Goal: Task Accomplishment & Management: Complete application form

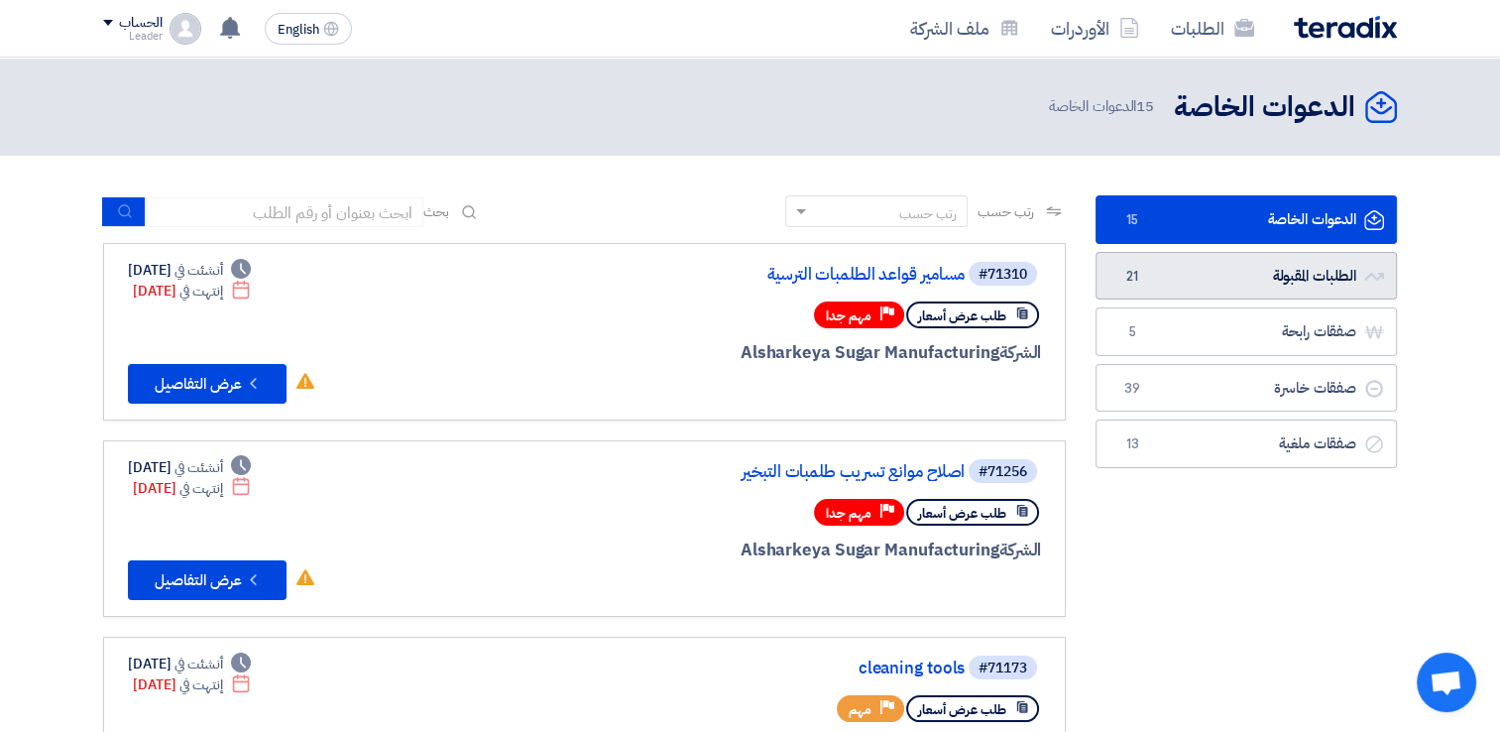
click at [1259, 272] on link "الطلبات المقبولة الطلبات المقبولة 21" at bounding box center [1245, 276] width 301 height 49
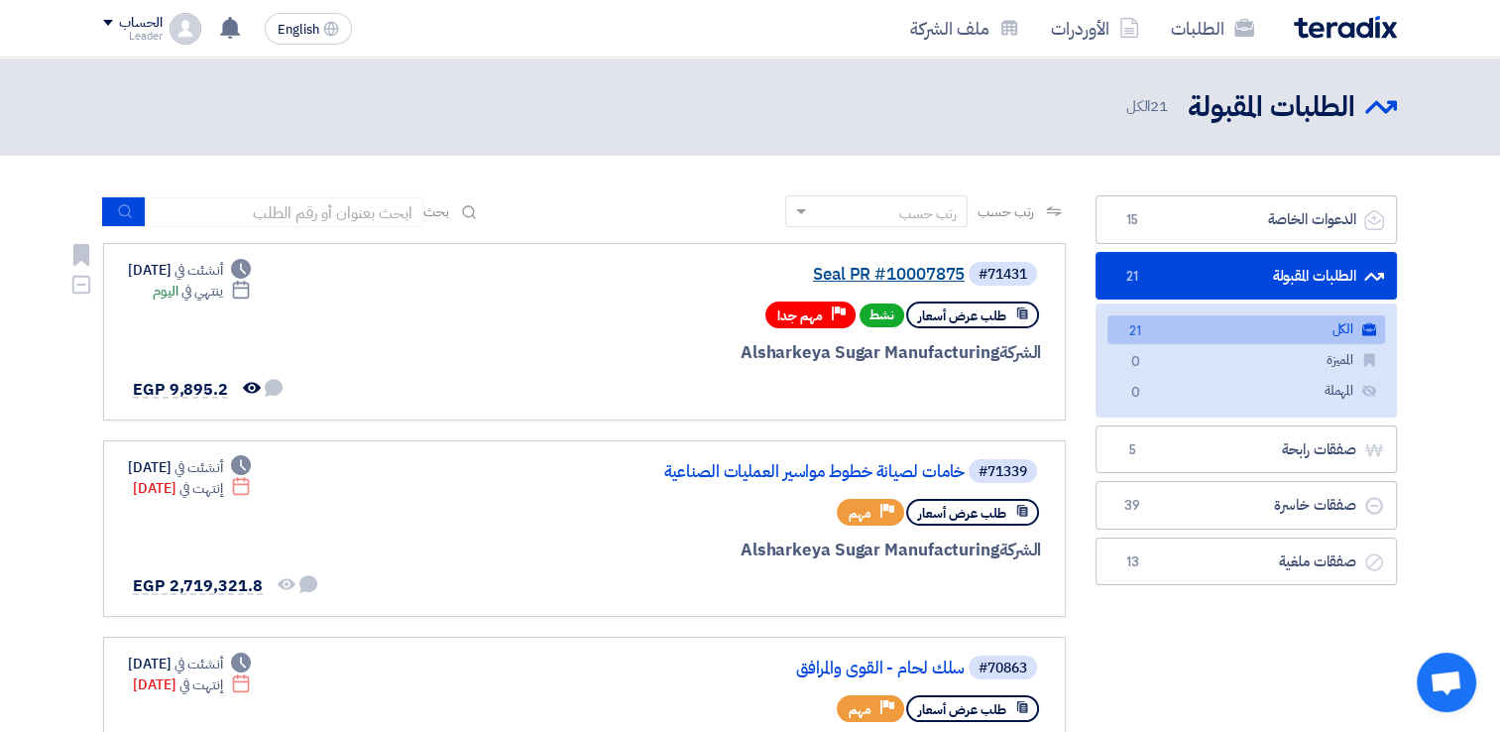
click at [913, 270] on link "Seal PR #10007875" at bounding box center [766, 275] width 397 height 18
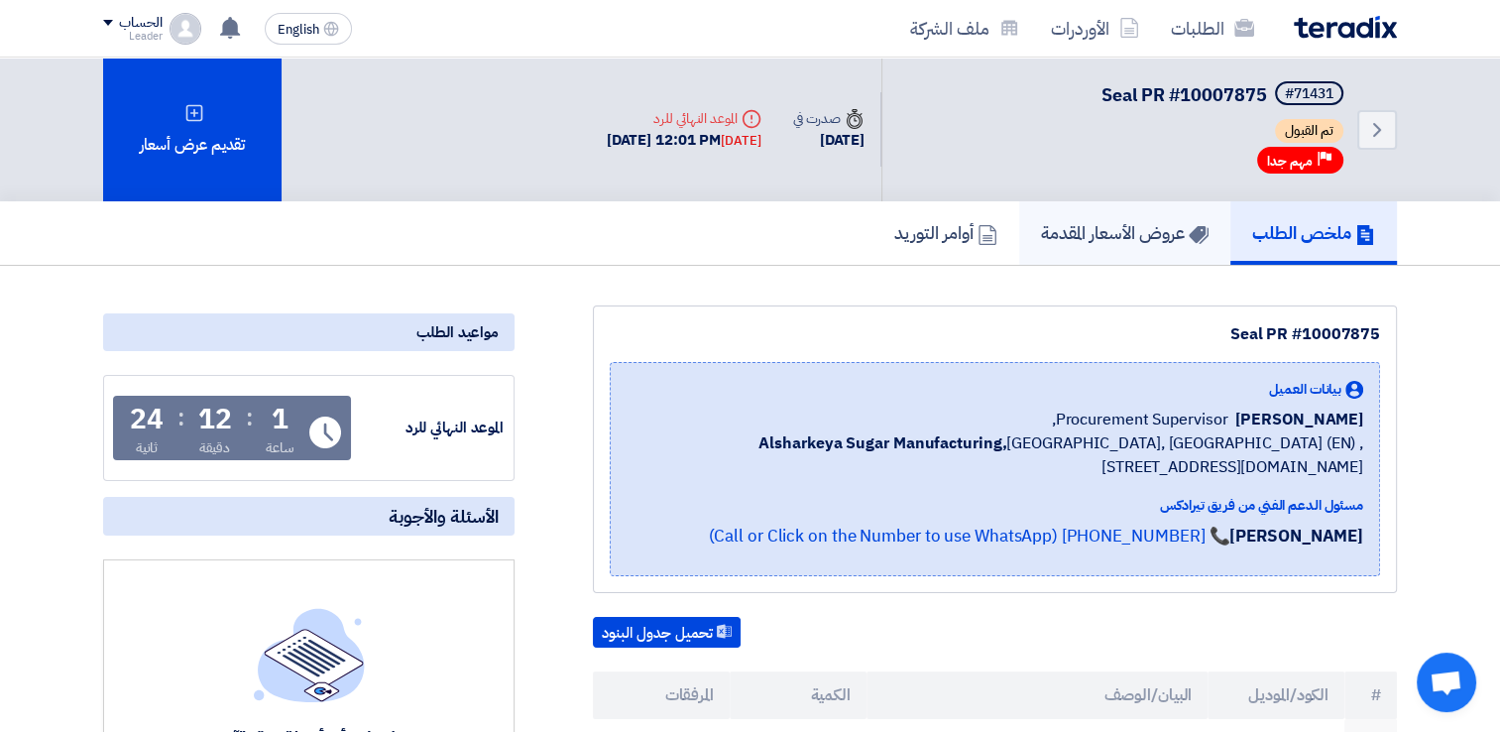
click at [1145, 229] on h5 "عروض الأسعار المقدمة" at bounding box center [1125, 232] width 168 height 23
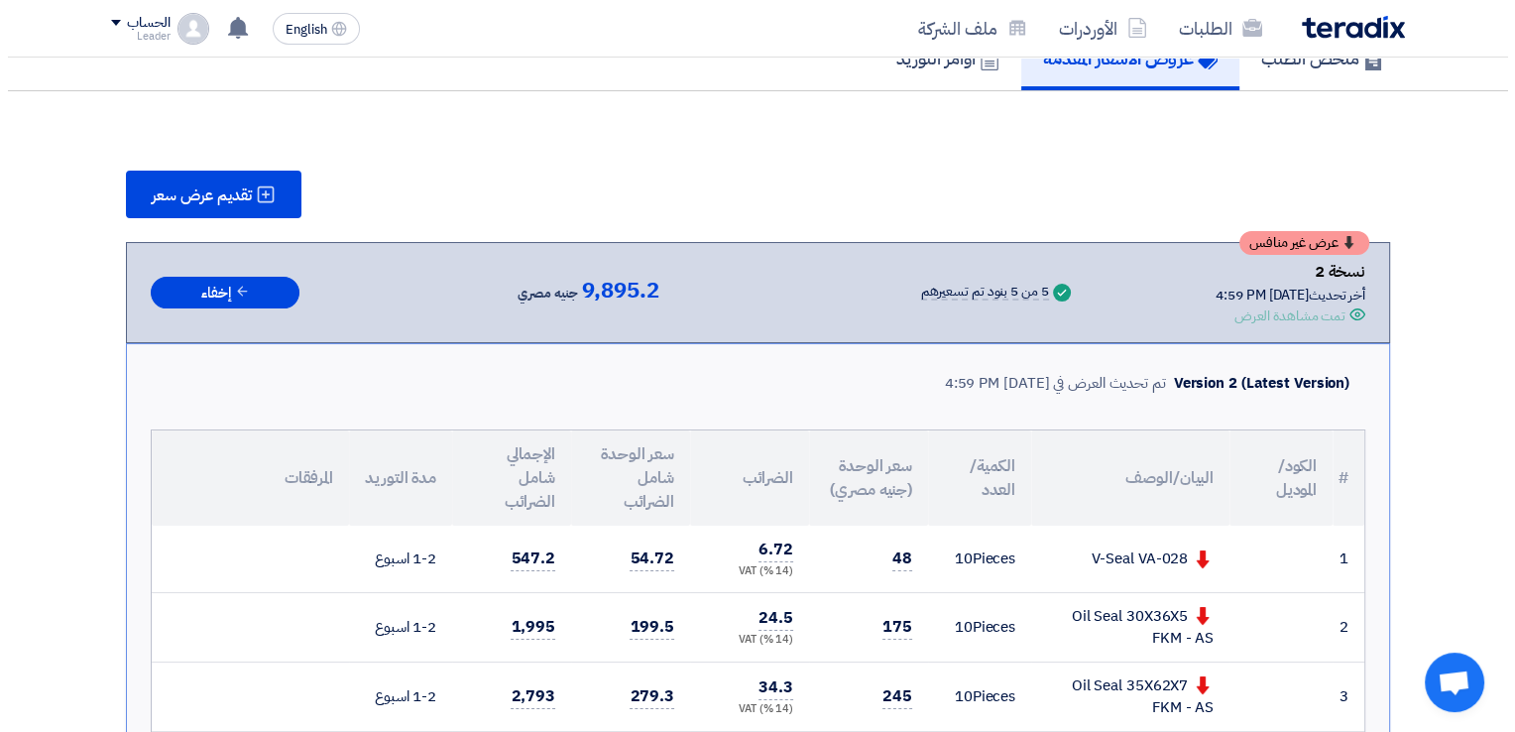
scroll to position [163, 0]
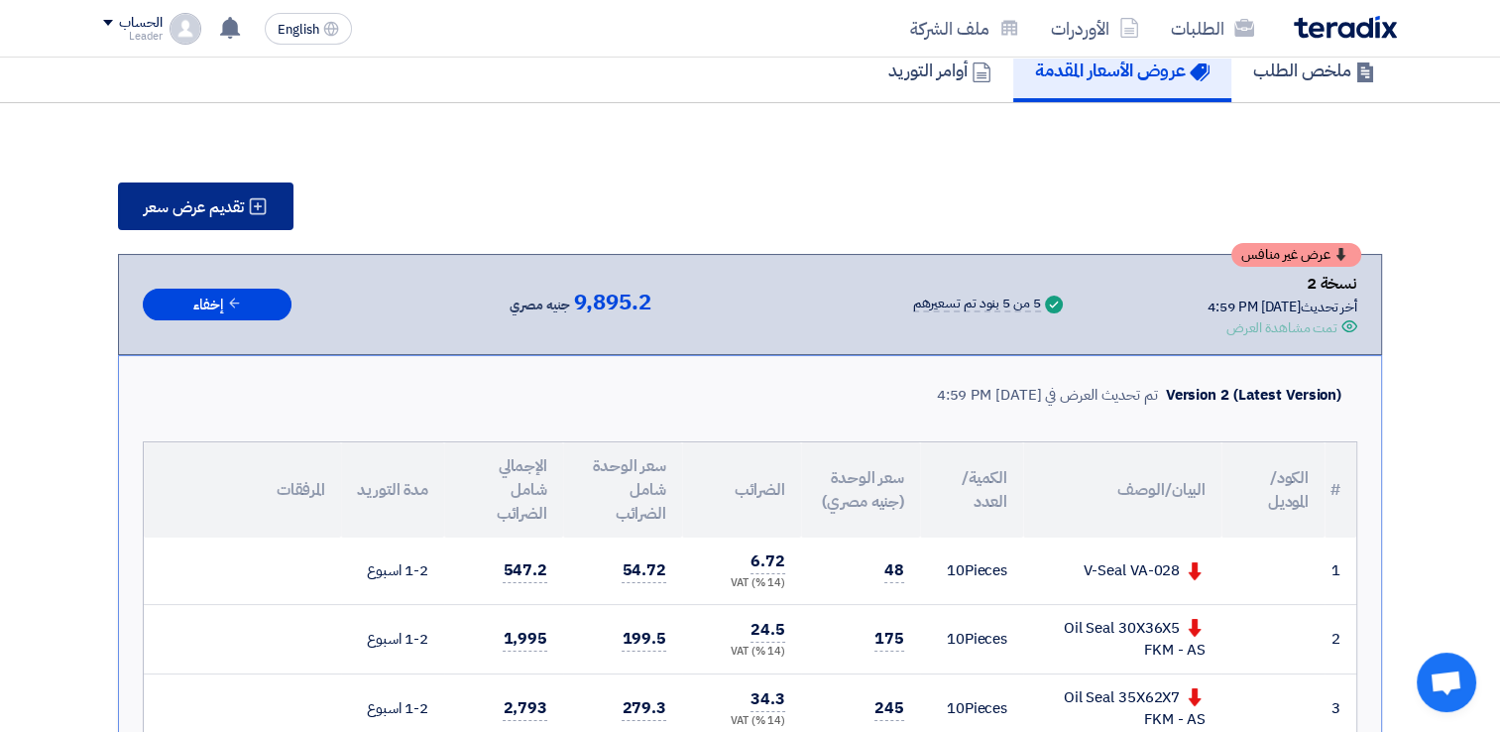
click at [252, 212] on icon at bounding box center [258, 206] width 20 height 20
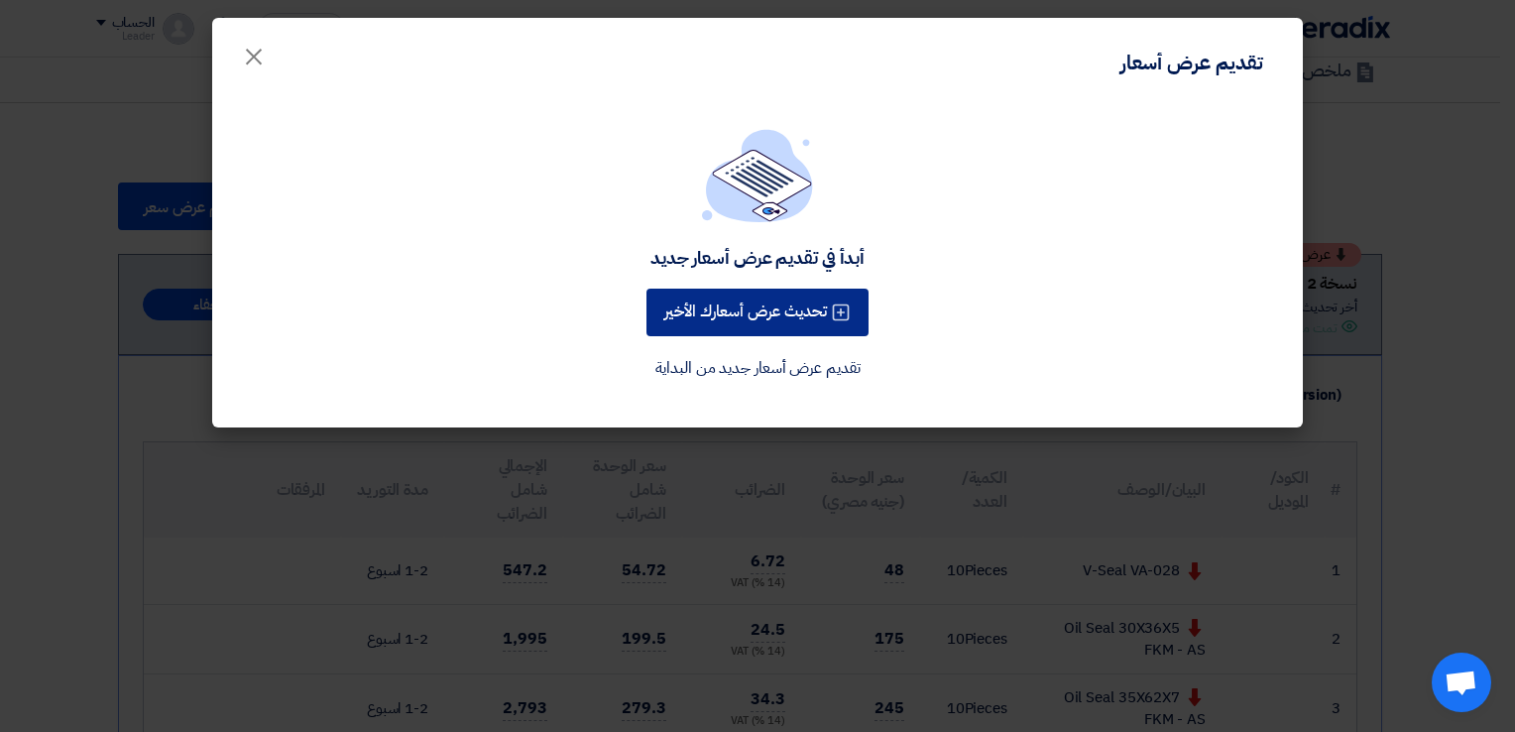
click at [702, 327] on button "تحديث عرض أسعارك الأخير" at bounding box center [757, 312] width 222 height 48
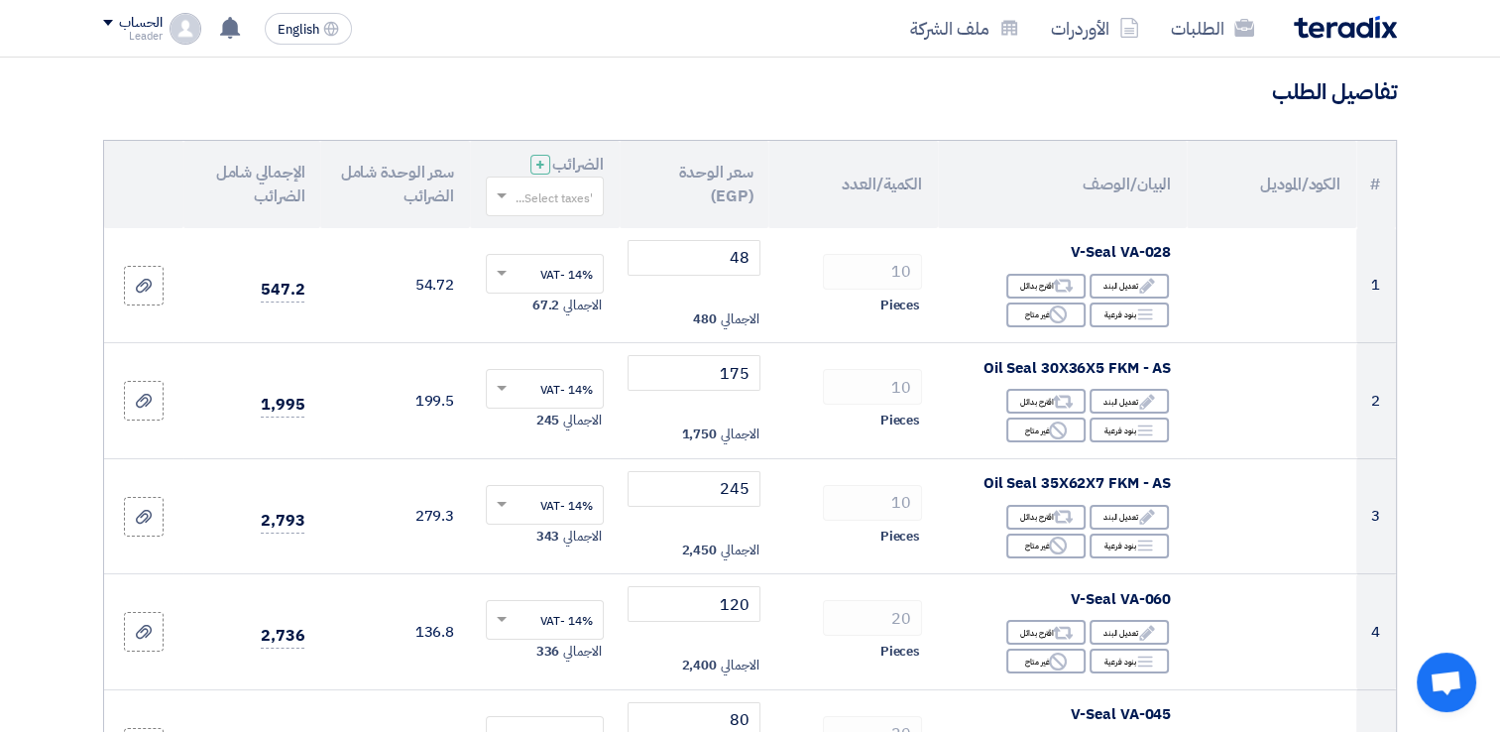
scroll to position [135, 0]
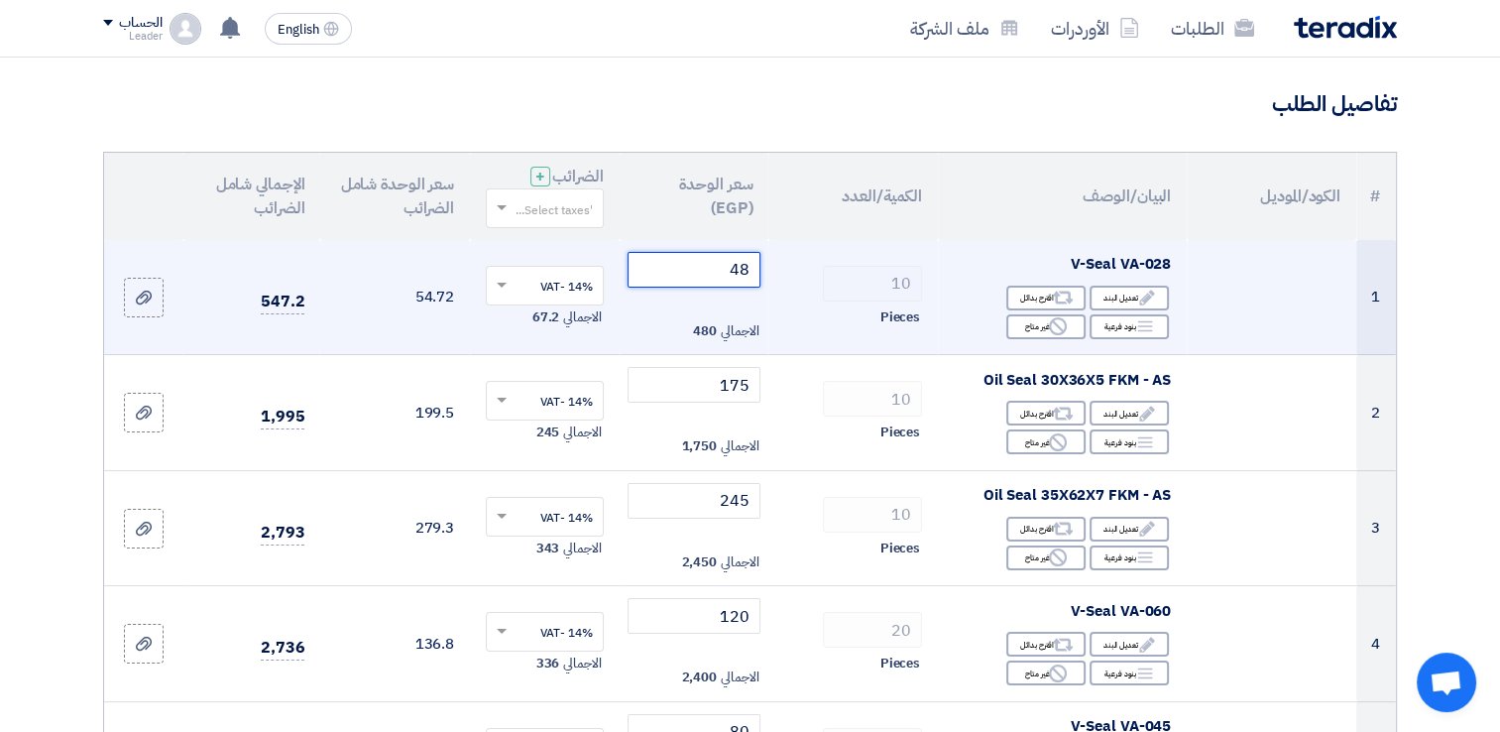
click at [726, 261] on input "48" at bounding box center [695, 270] width 134 height 36
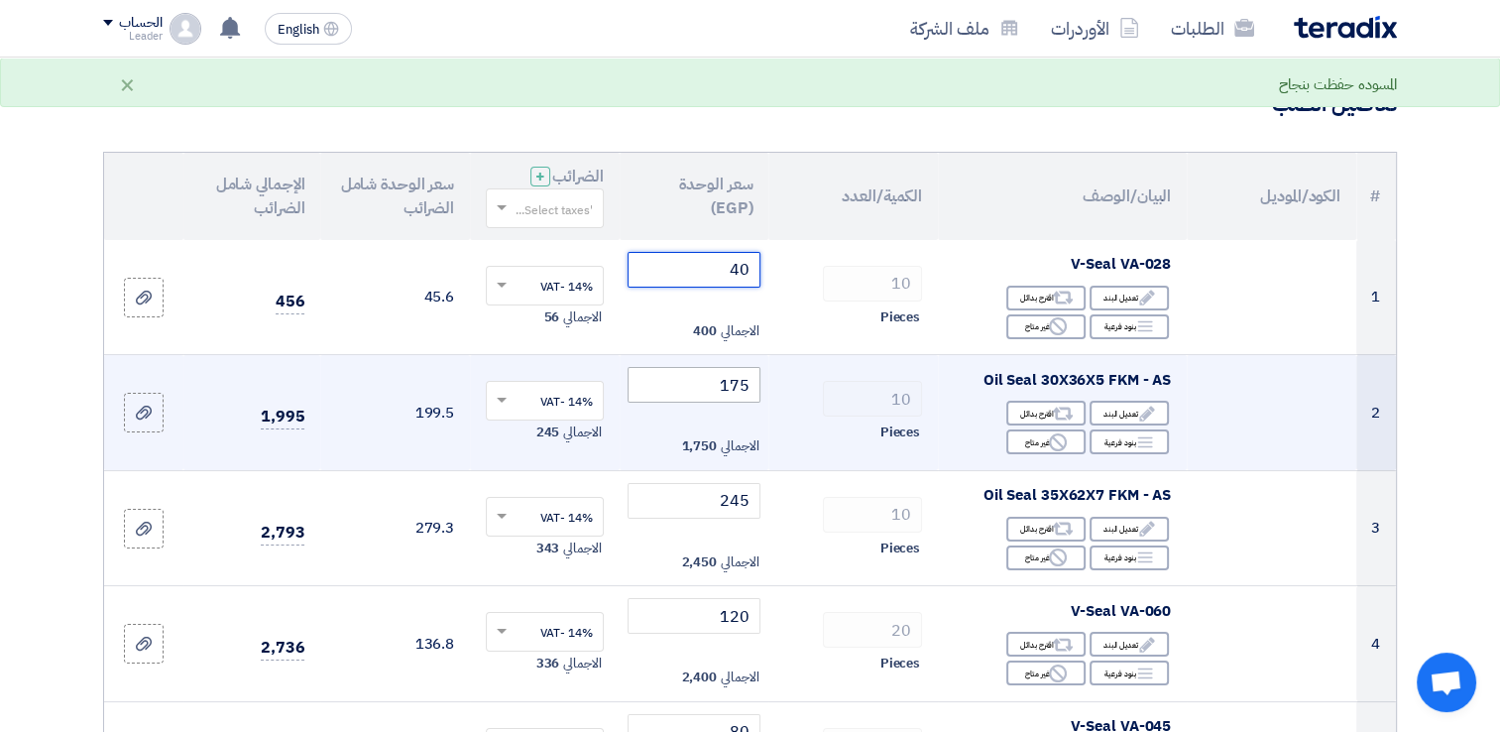
type input "40"
click at [718, 381] on input "175" at bounding box center [695, 385] width 134 height 36
click at [728, 386] on input "175" at bounding box center [695, 385] width 134 height 36
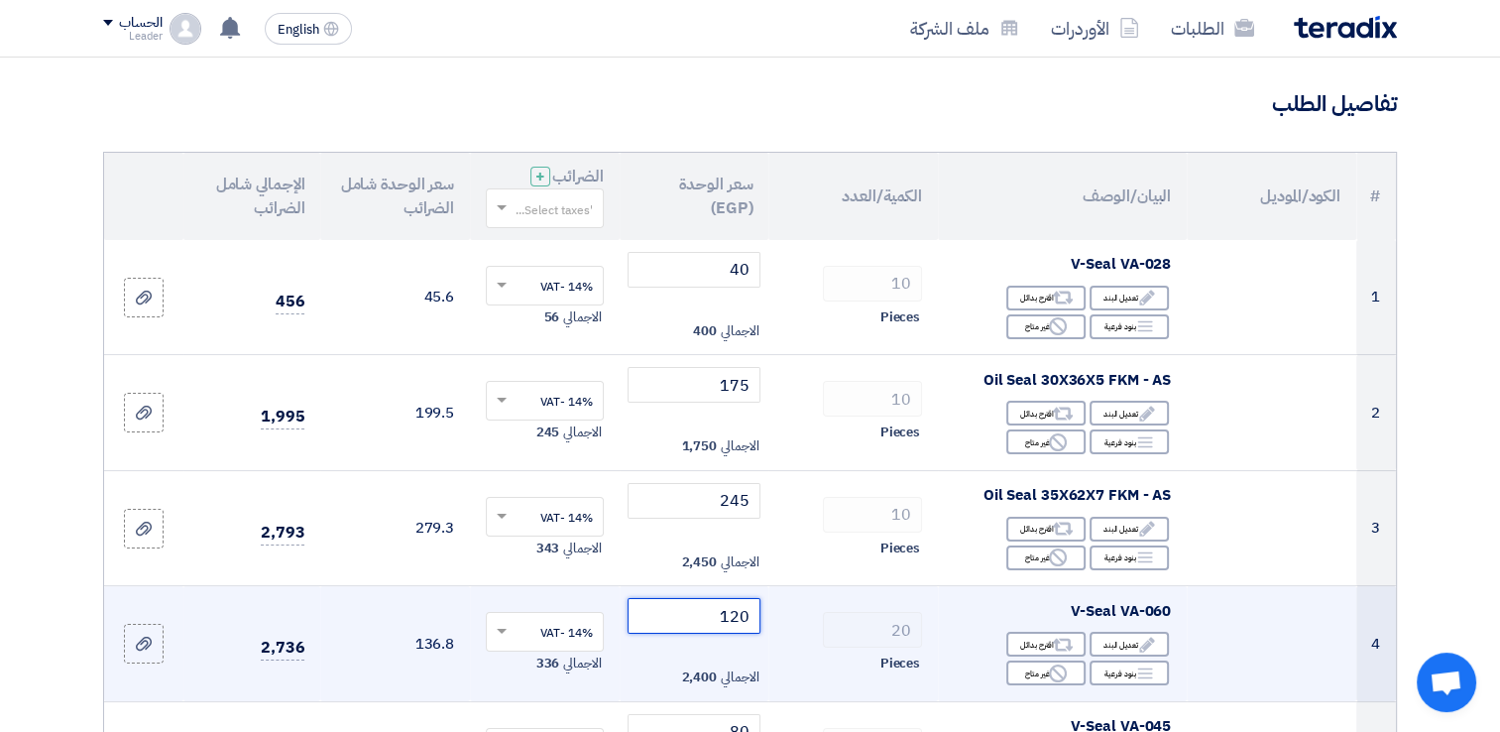
click at [740, 613] on input "120" at bounding box center [695, 616] width 134 height 36
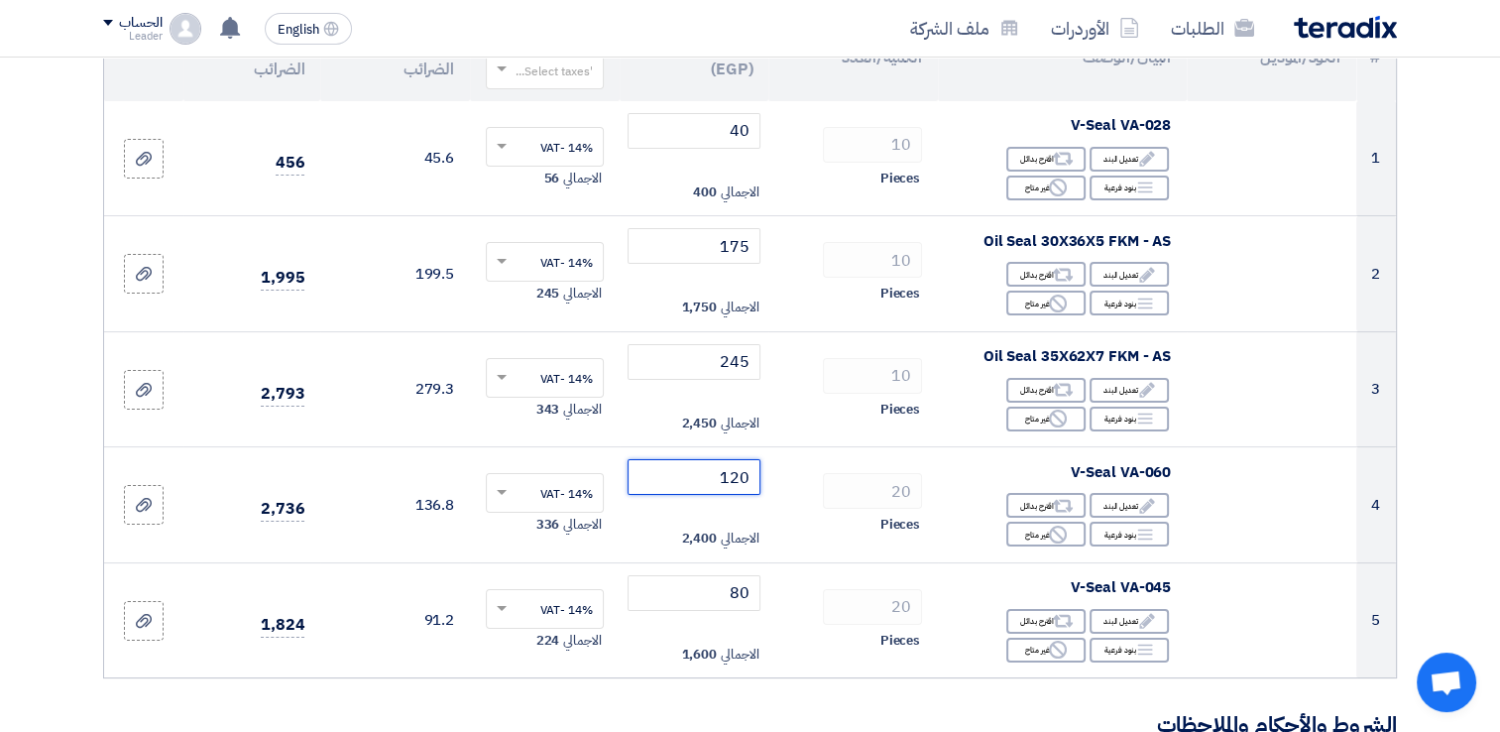
scroll to position [268, 0]
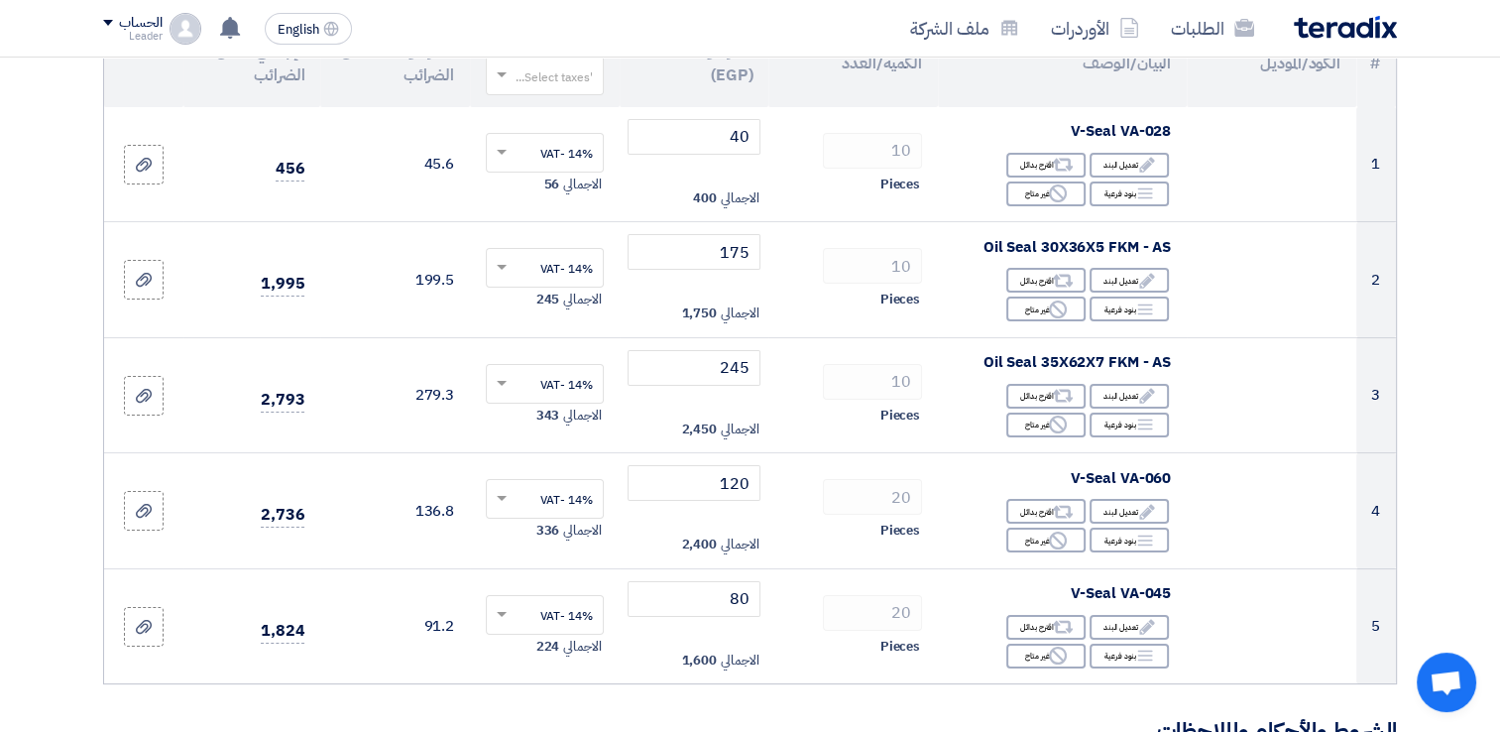
drag, startPoint x: 1485, startPoint y: 170, endPoint x: 1502, endPoint y: 172, distance: 17.0
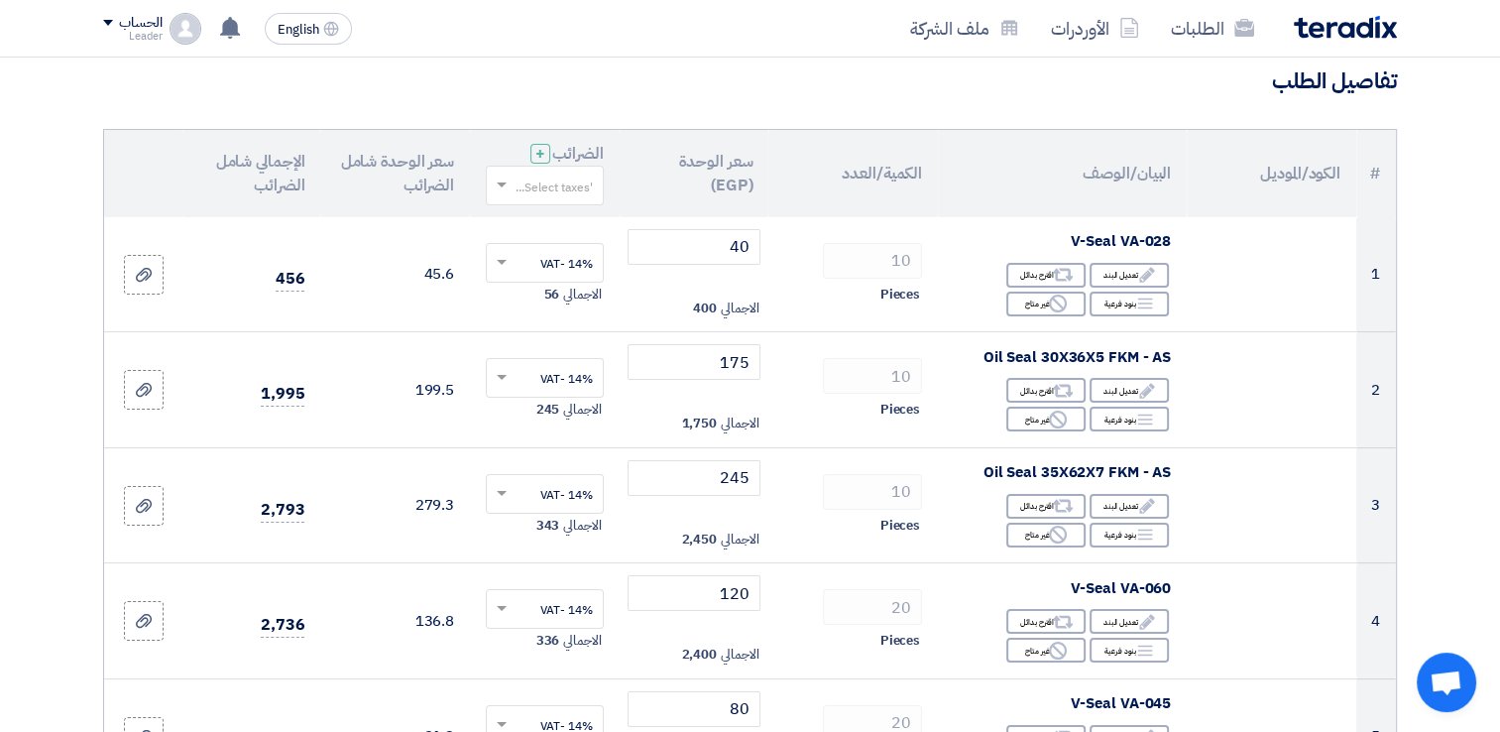
scroll to position [0, 0]
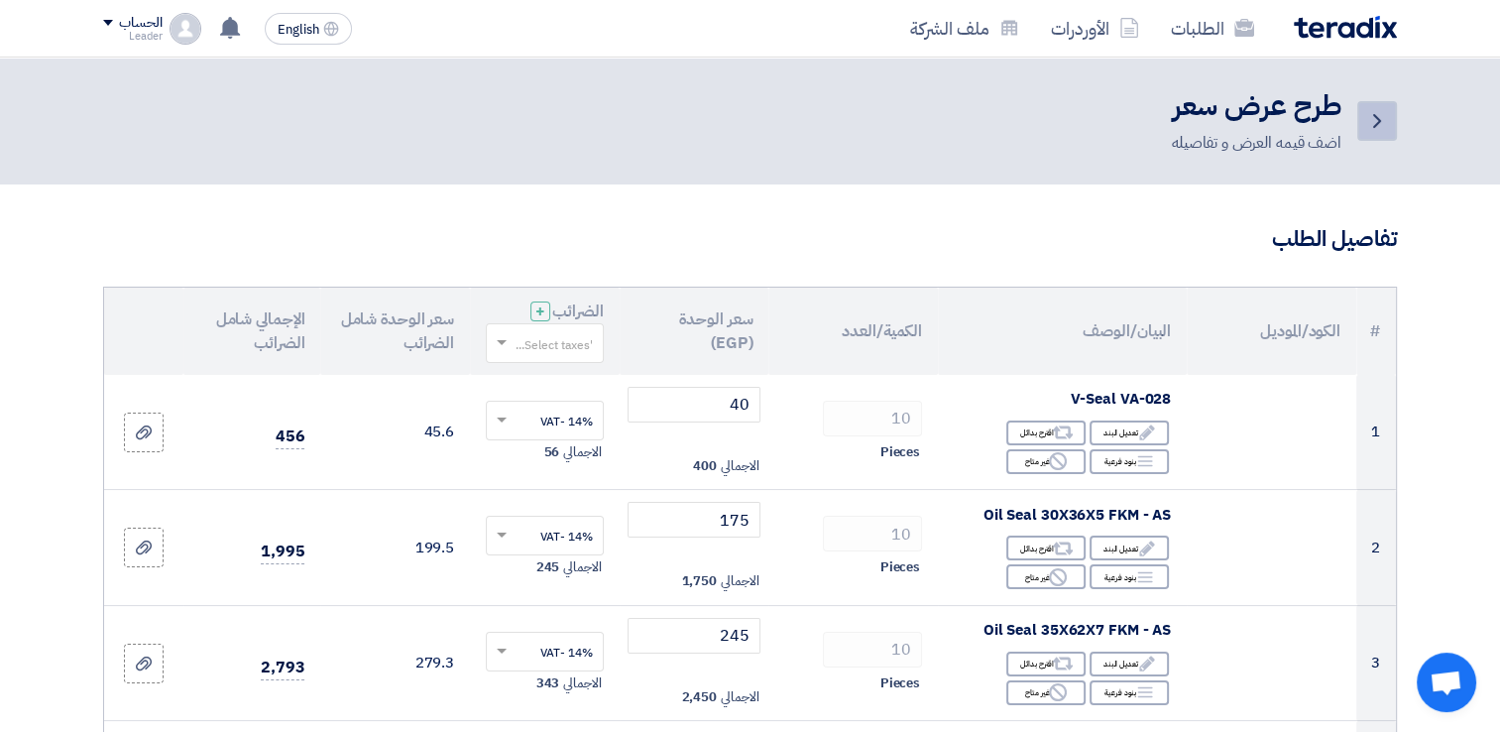
click at [1364, 127] on link "Back" at bounding box center [1377, 121] width 40 height 40
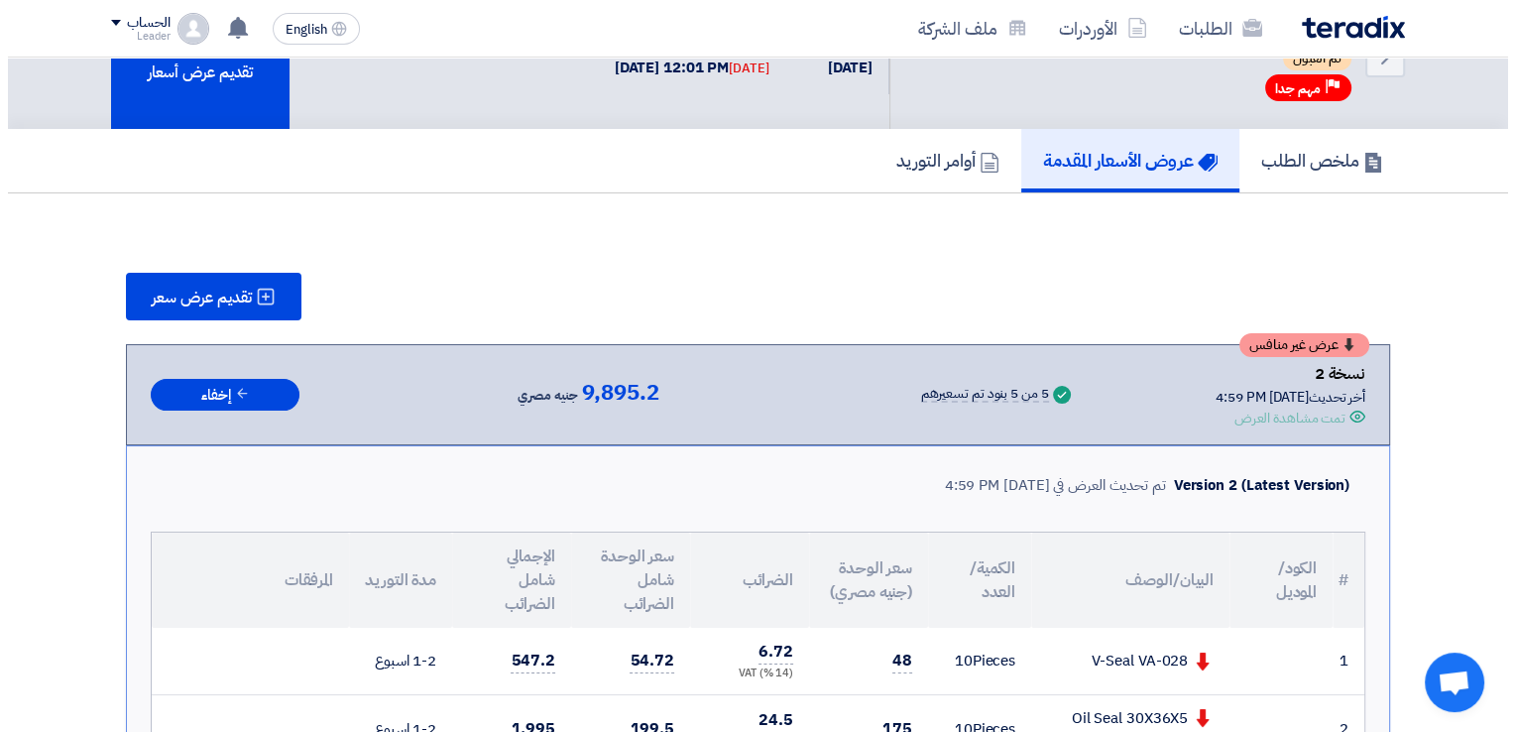
scroll to position [83, 0]
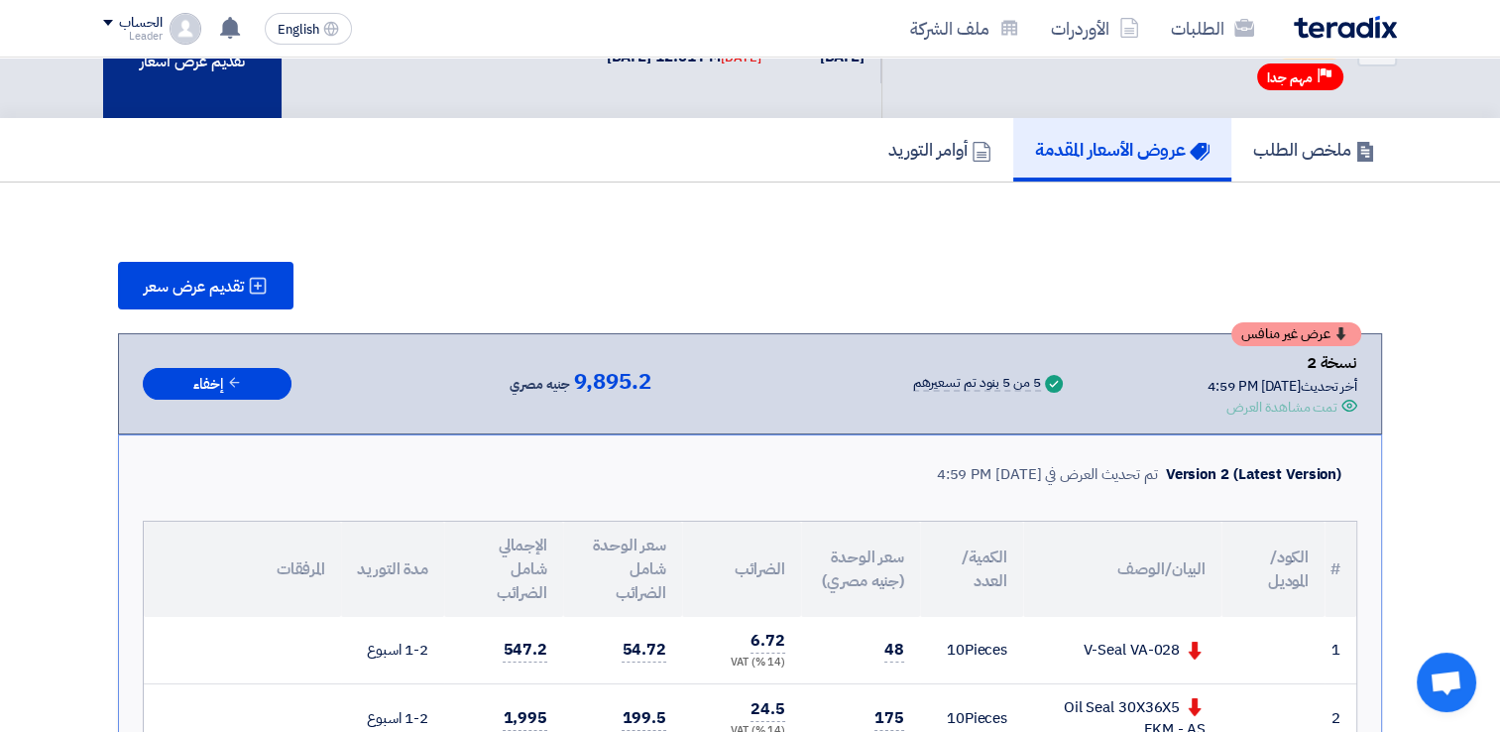
click at [218, 66] on div "تقديم عرض أسعار" at bounding box center [192, 46] width 178 height 144
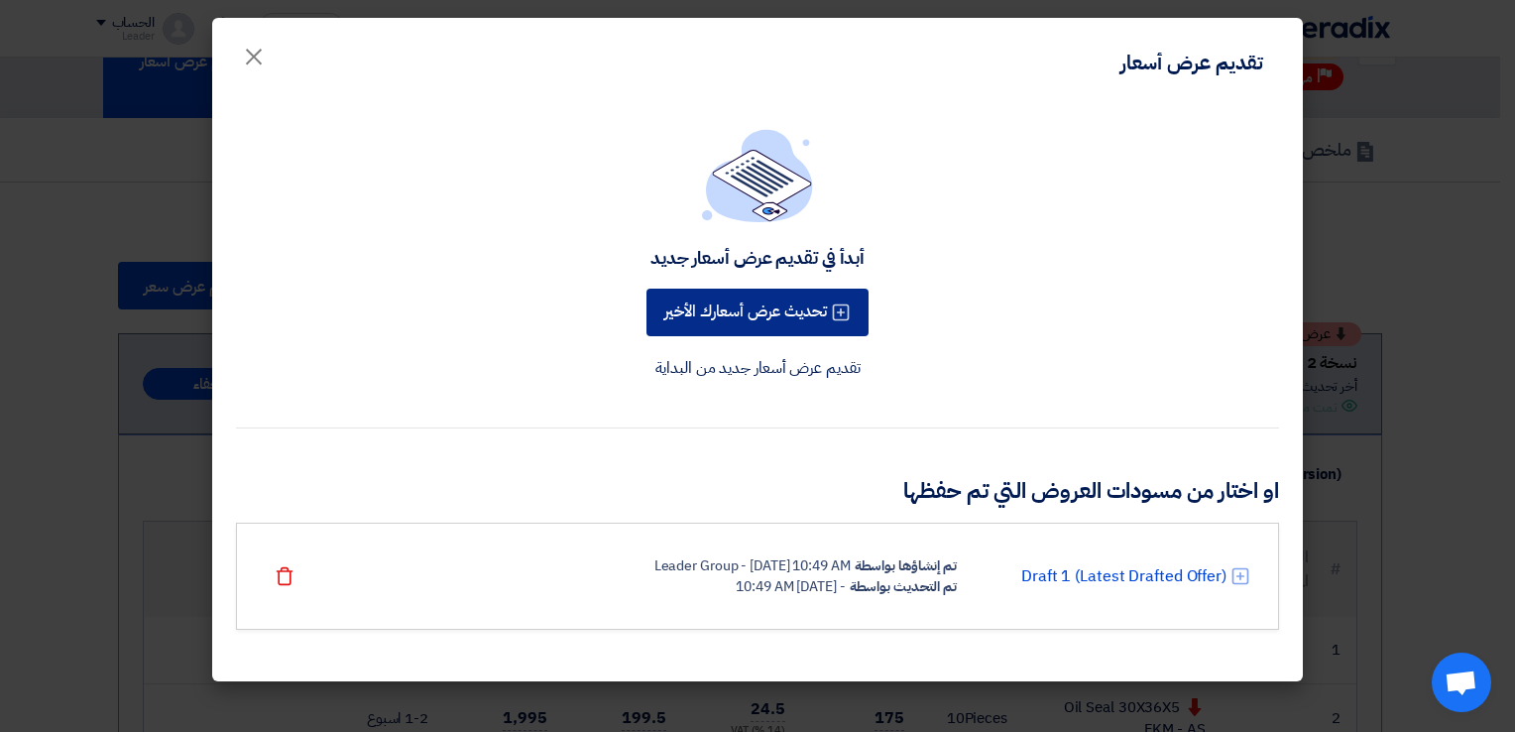
click at [799, 315] on button "تحديث عرض أسعارك الأخير" at bounding box center [757, 312] width 222 height 48
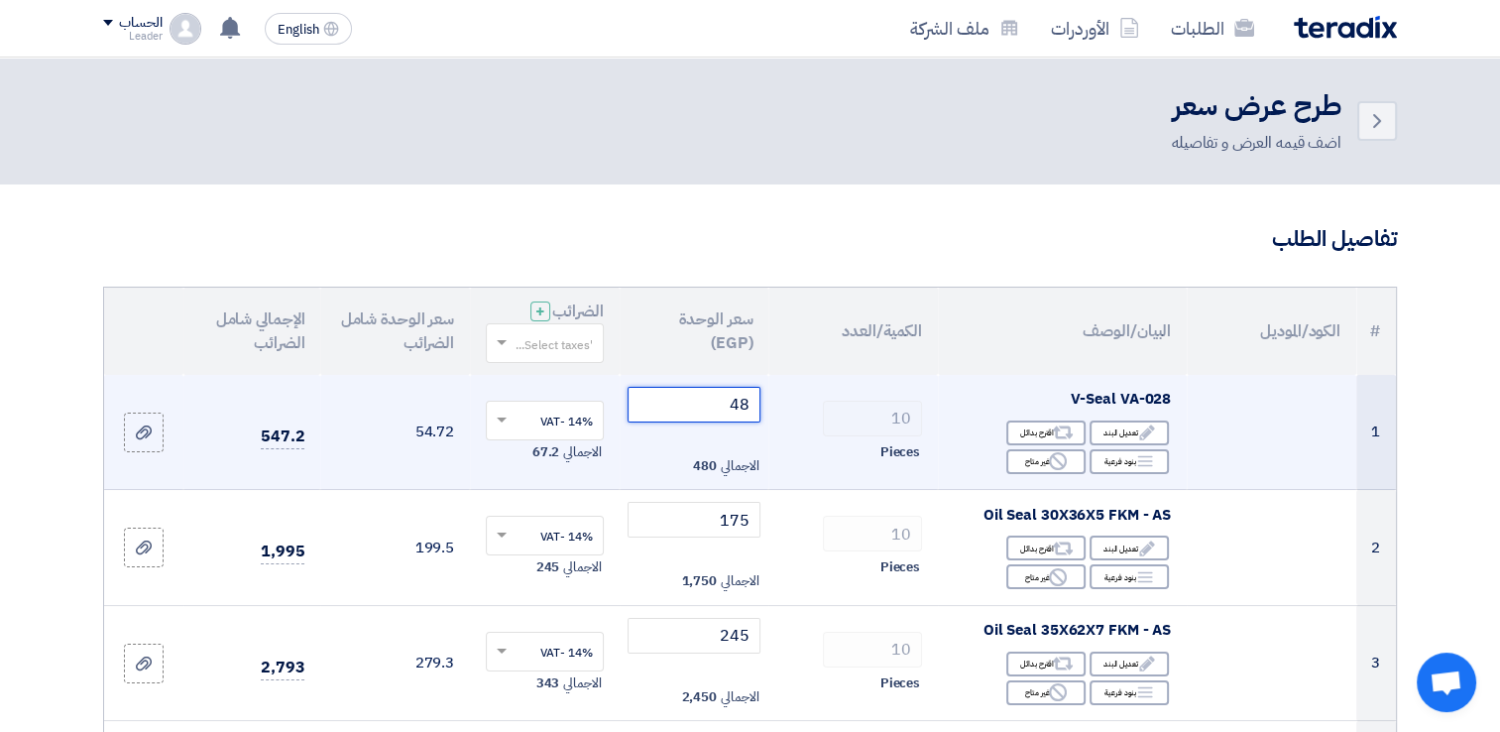
click at [734, 400] on input "48" at bounding box center [695, 405] width 134 height 36
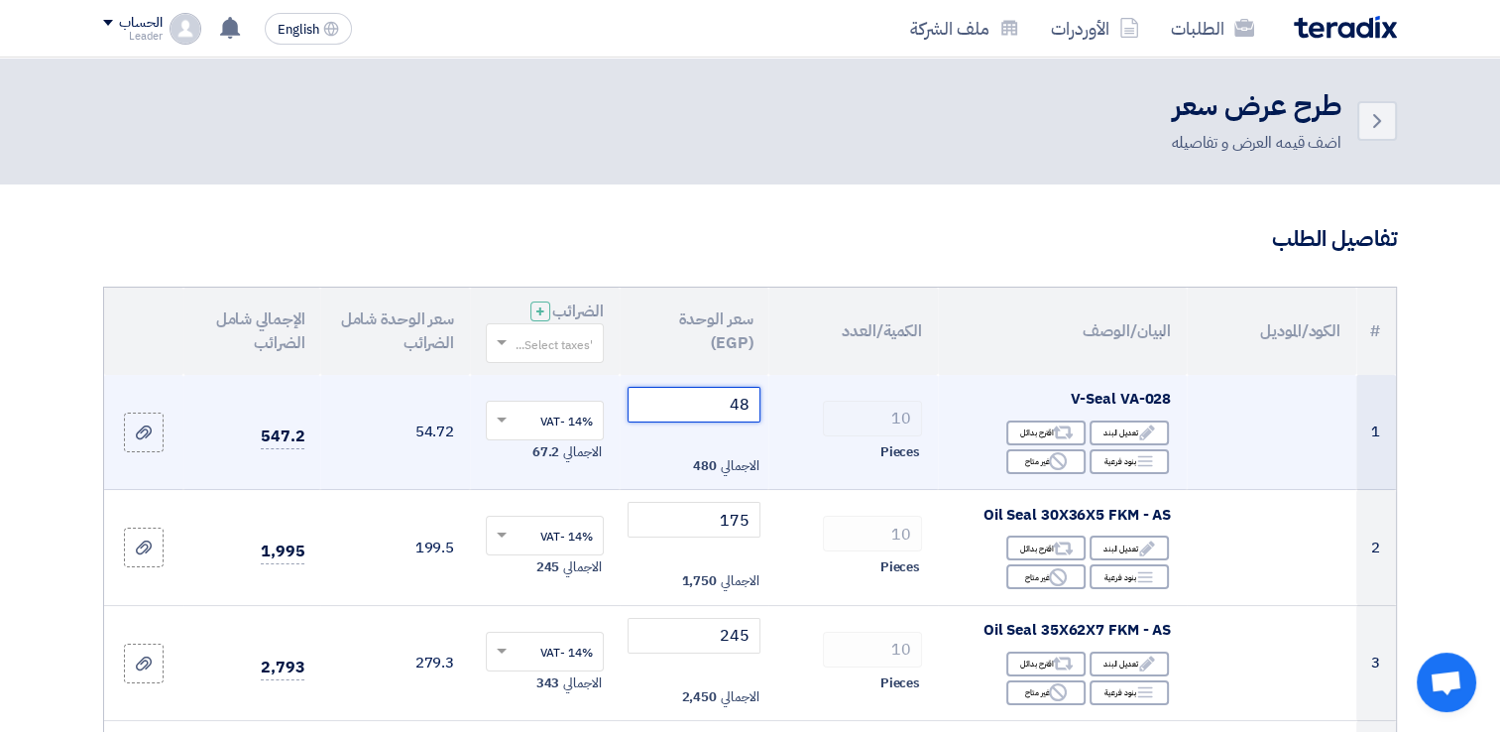
click at [734, 400] on input "48" at bounding box center [695, 405] width 134 height 36
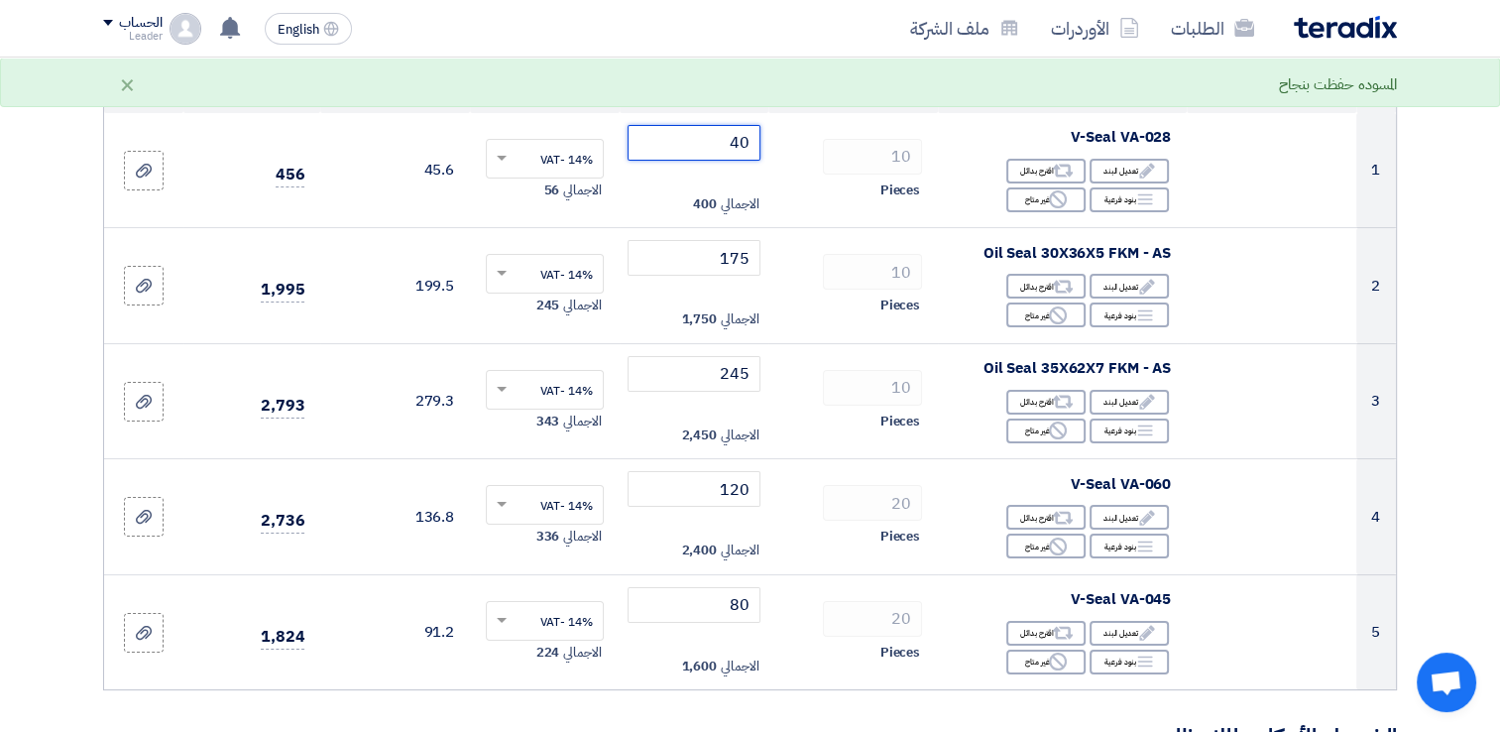
scroll to position [283, 0]
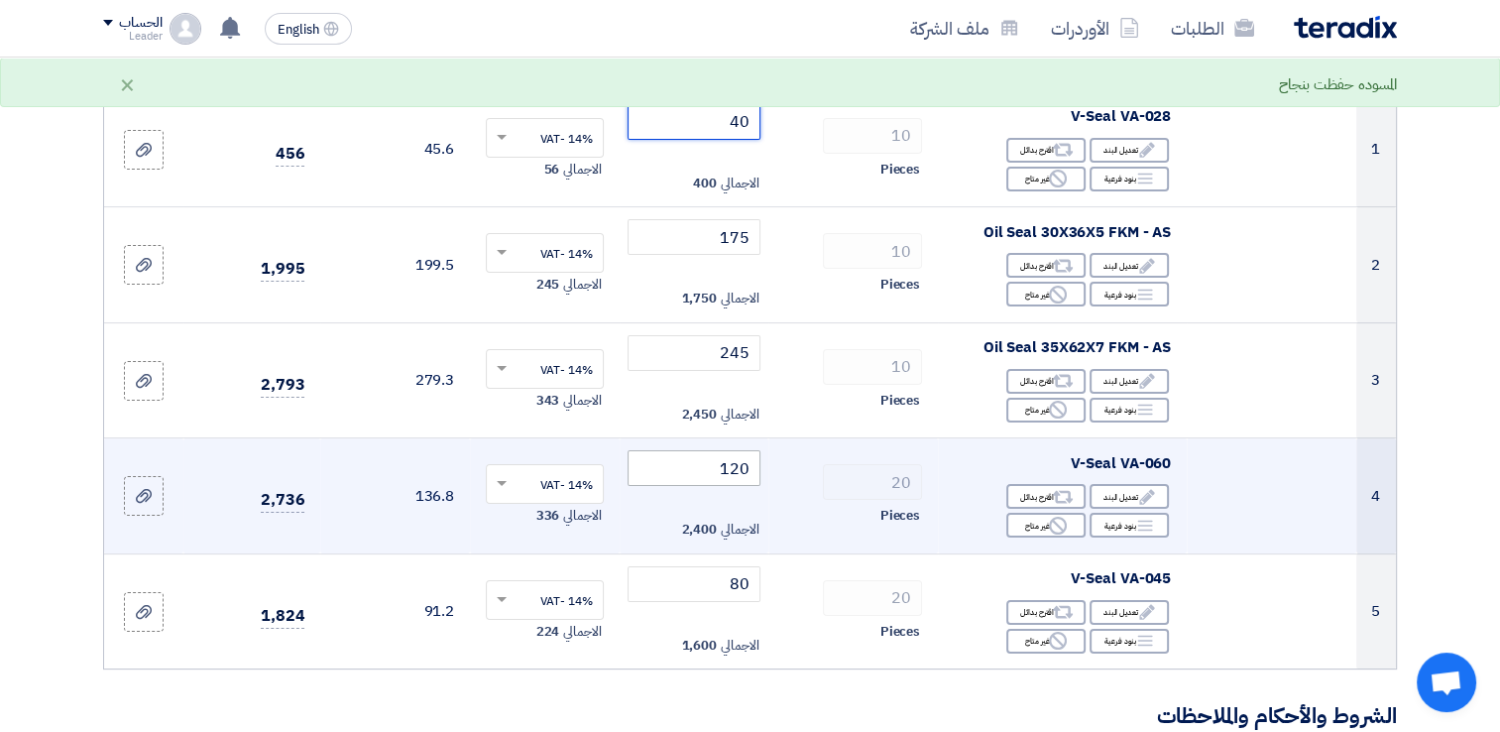
type input "40"
click at [752, 461] on input "120" at bounding box center [695, 468] width 134 height 36
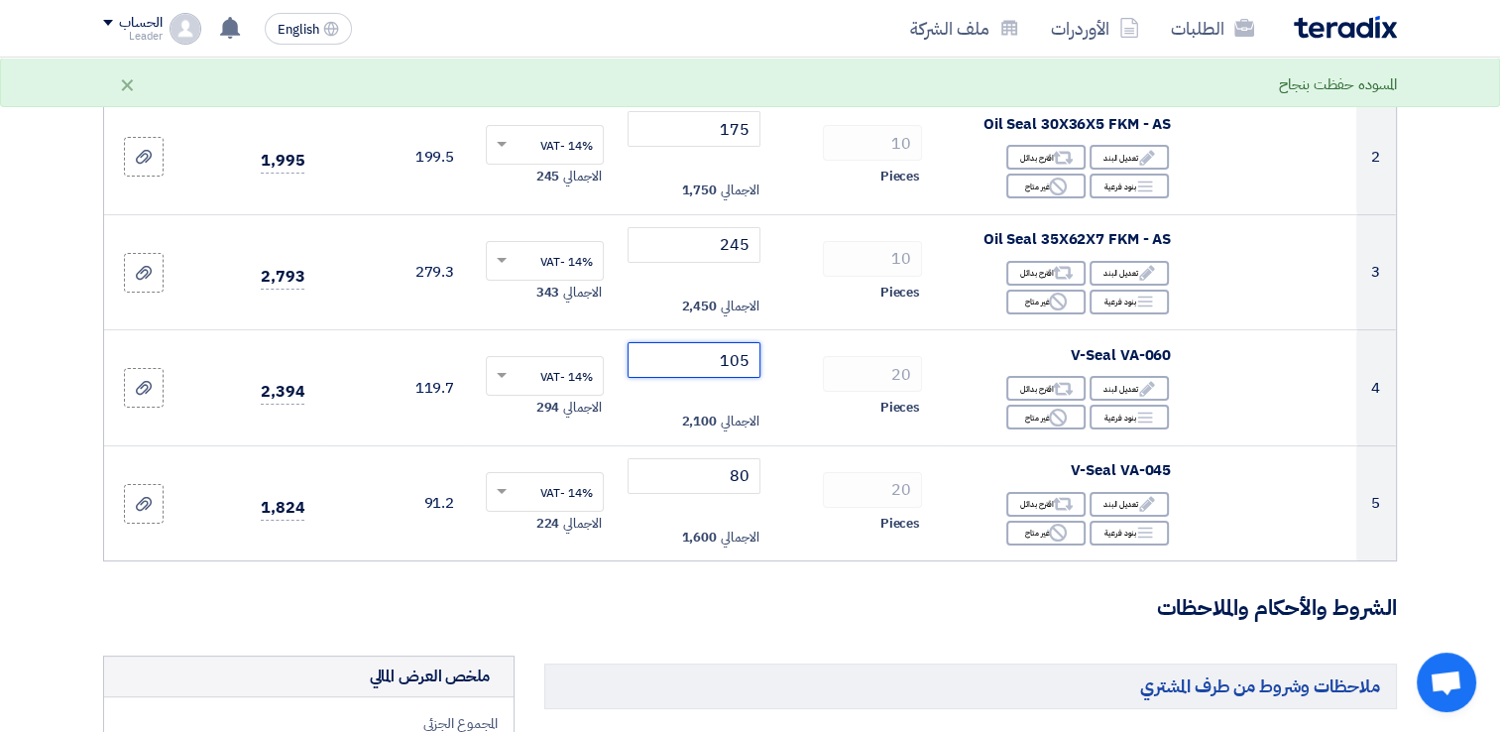
scroll to position [360, 0]
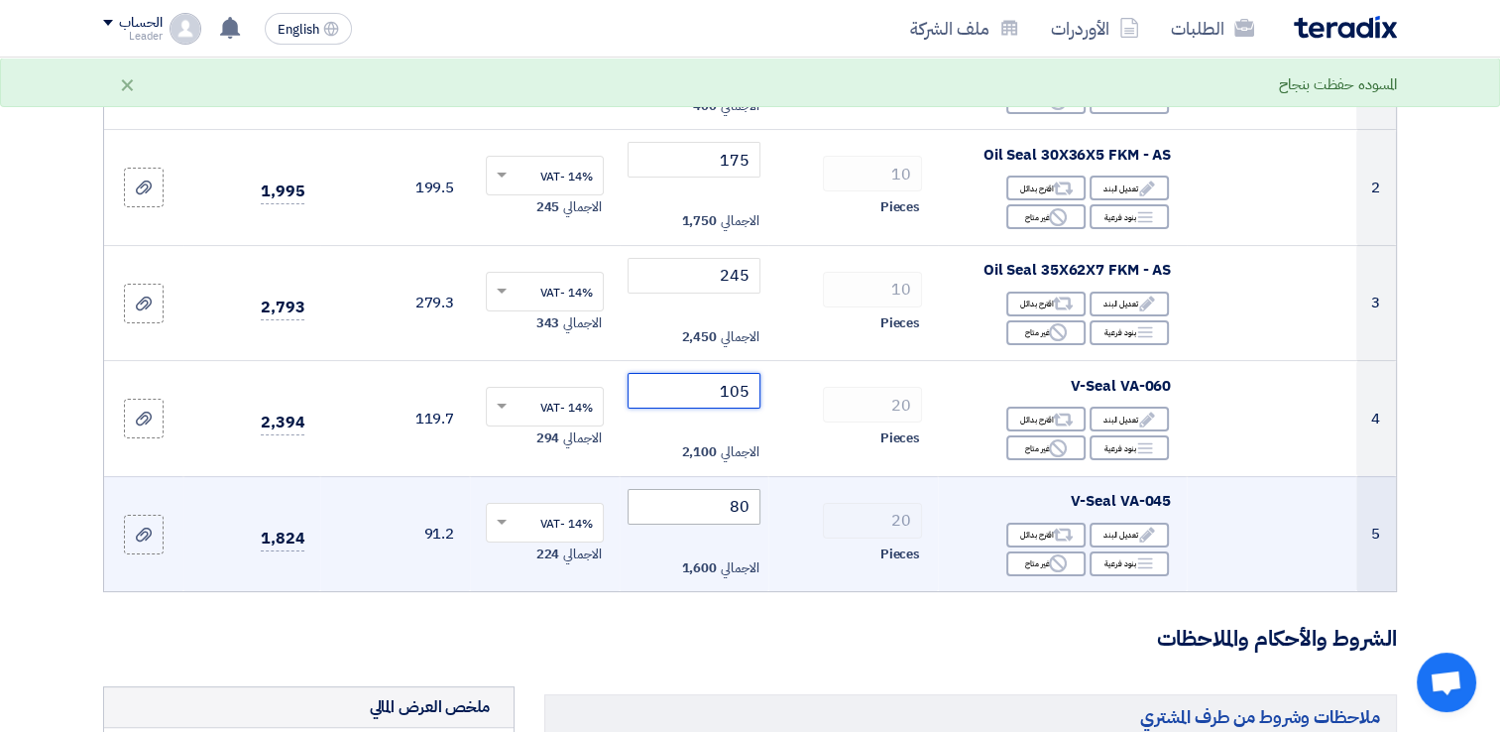
type input "105"
click at [692, 499] on input "80" at bounding box center [695, 507] width 134 height 36
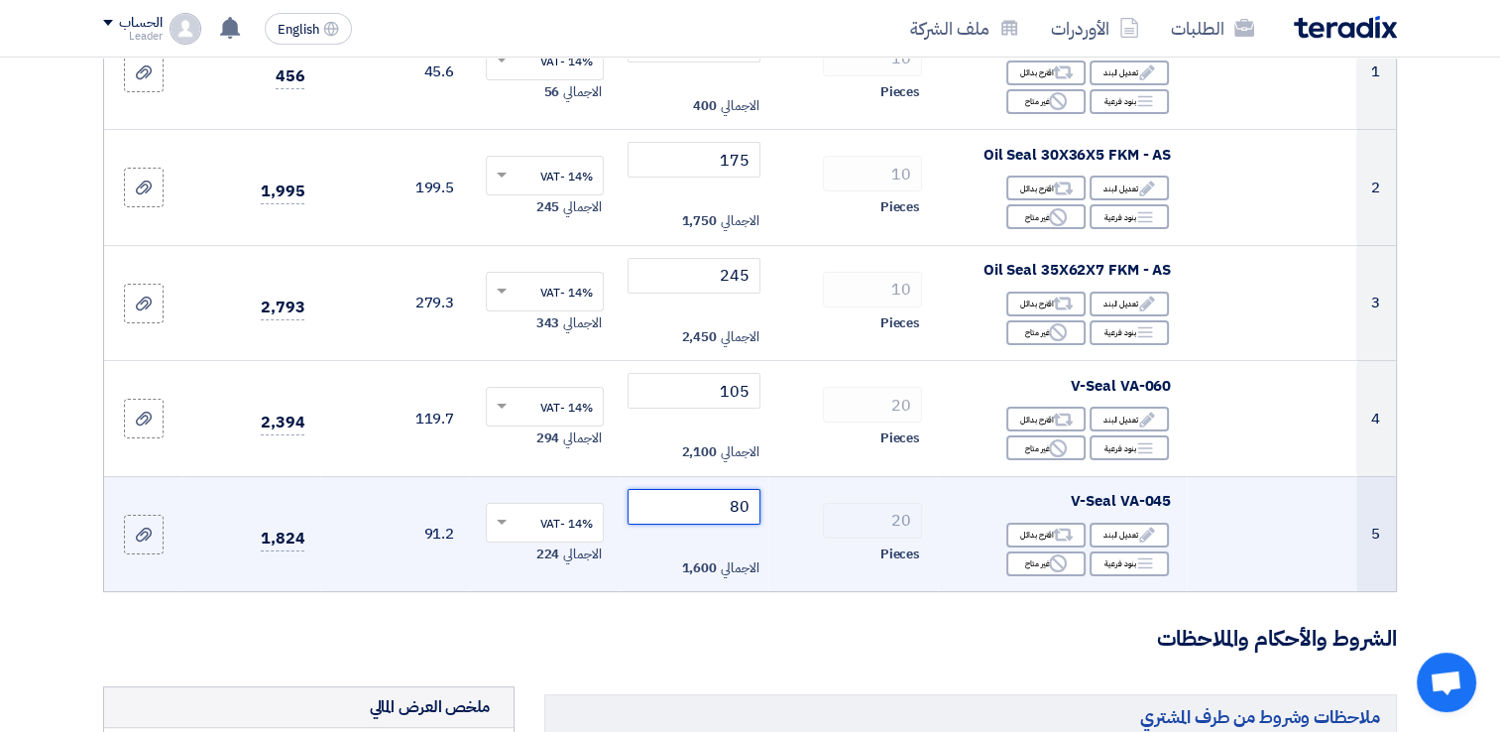
click at [692, 499] on input "80" at bounding box center [695, 507] width 134 height 36
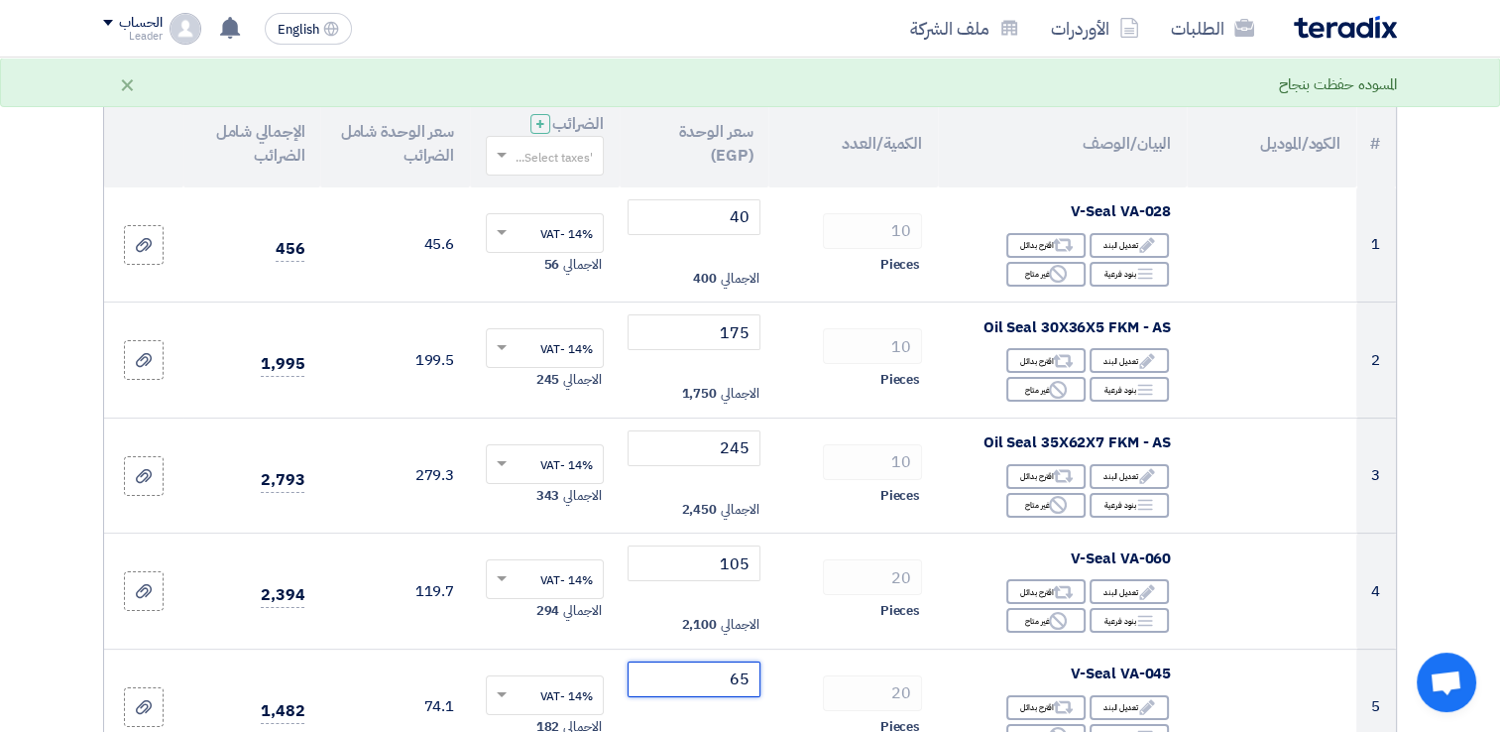
scroll to position [184, 0]
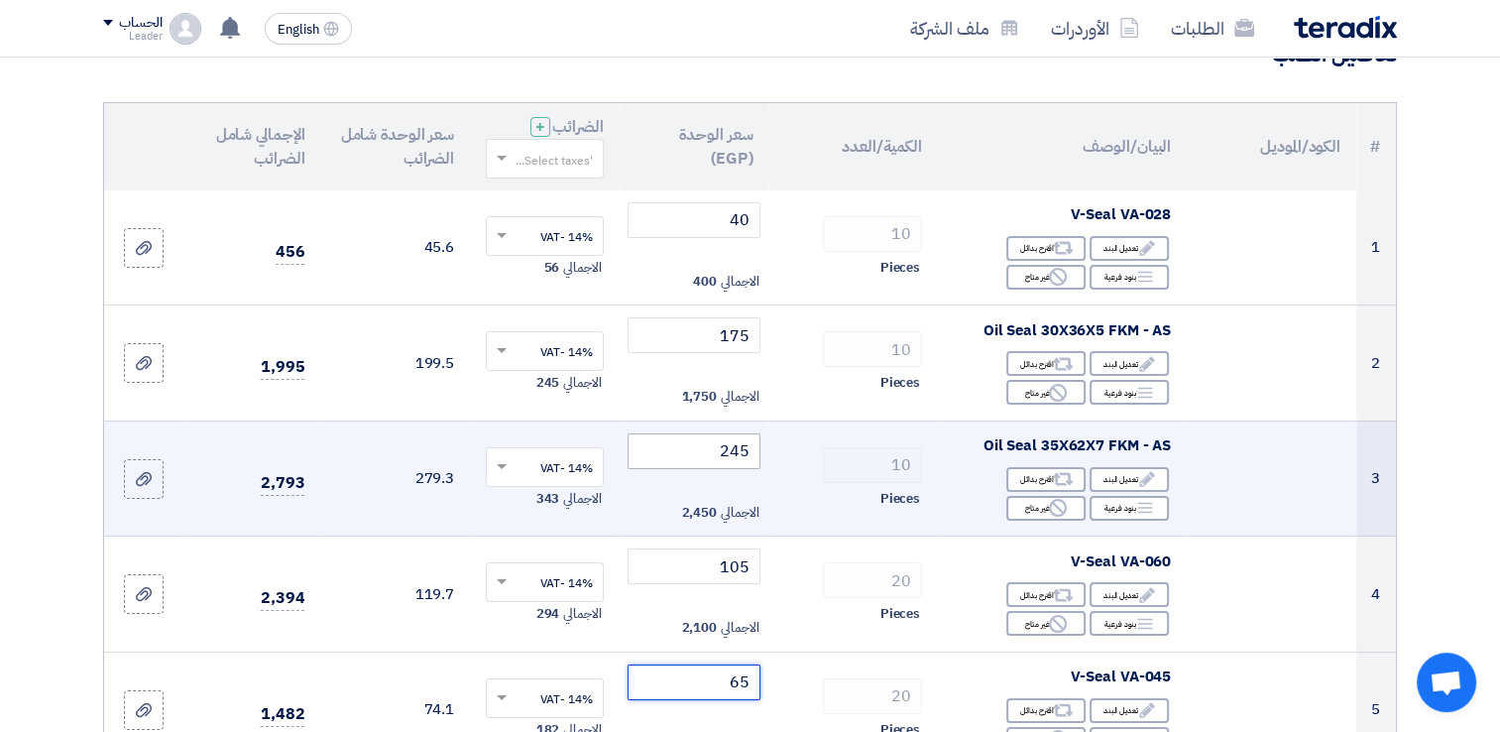
type input "65"
click at [723, 450] on input "245" at bounding box center [695, 451] width 134 height 36
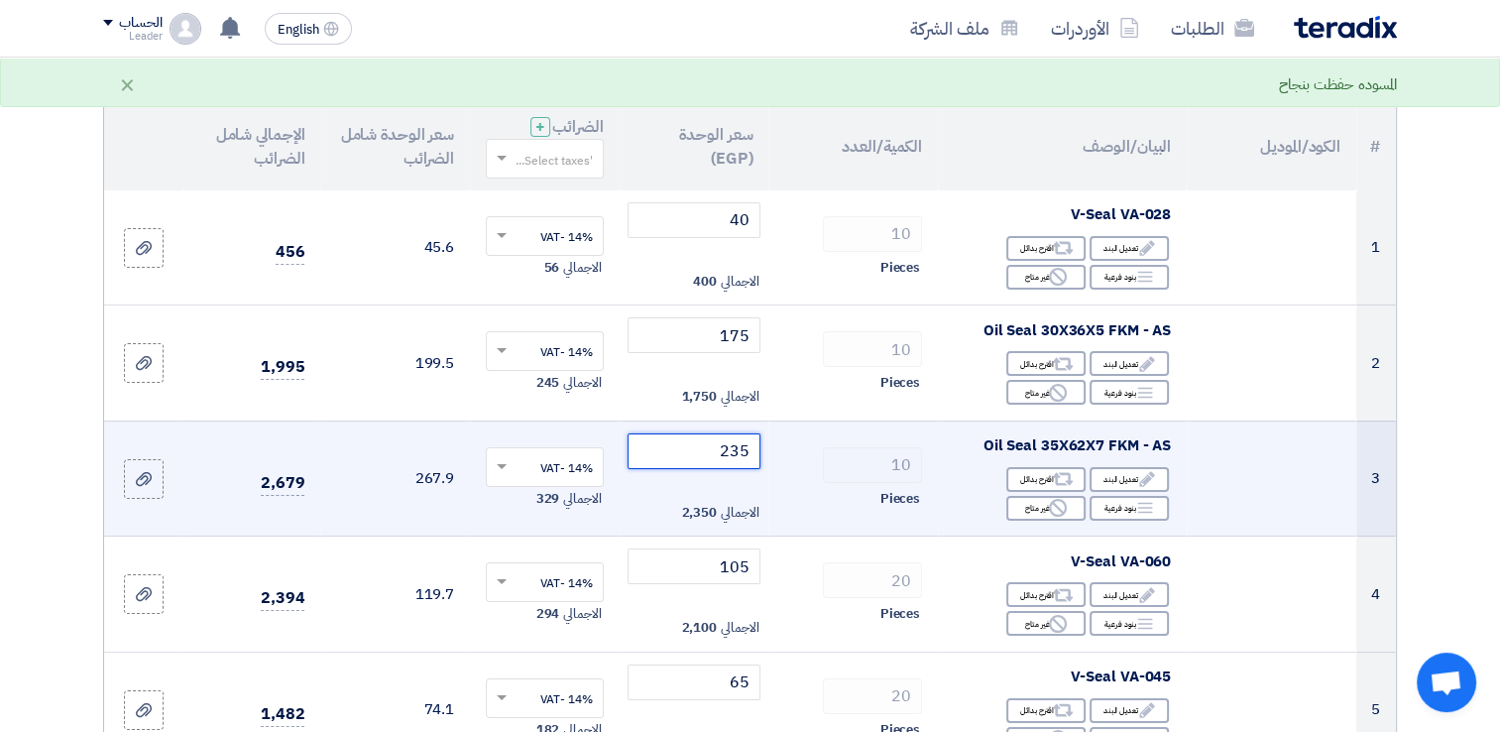
type input "235"
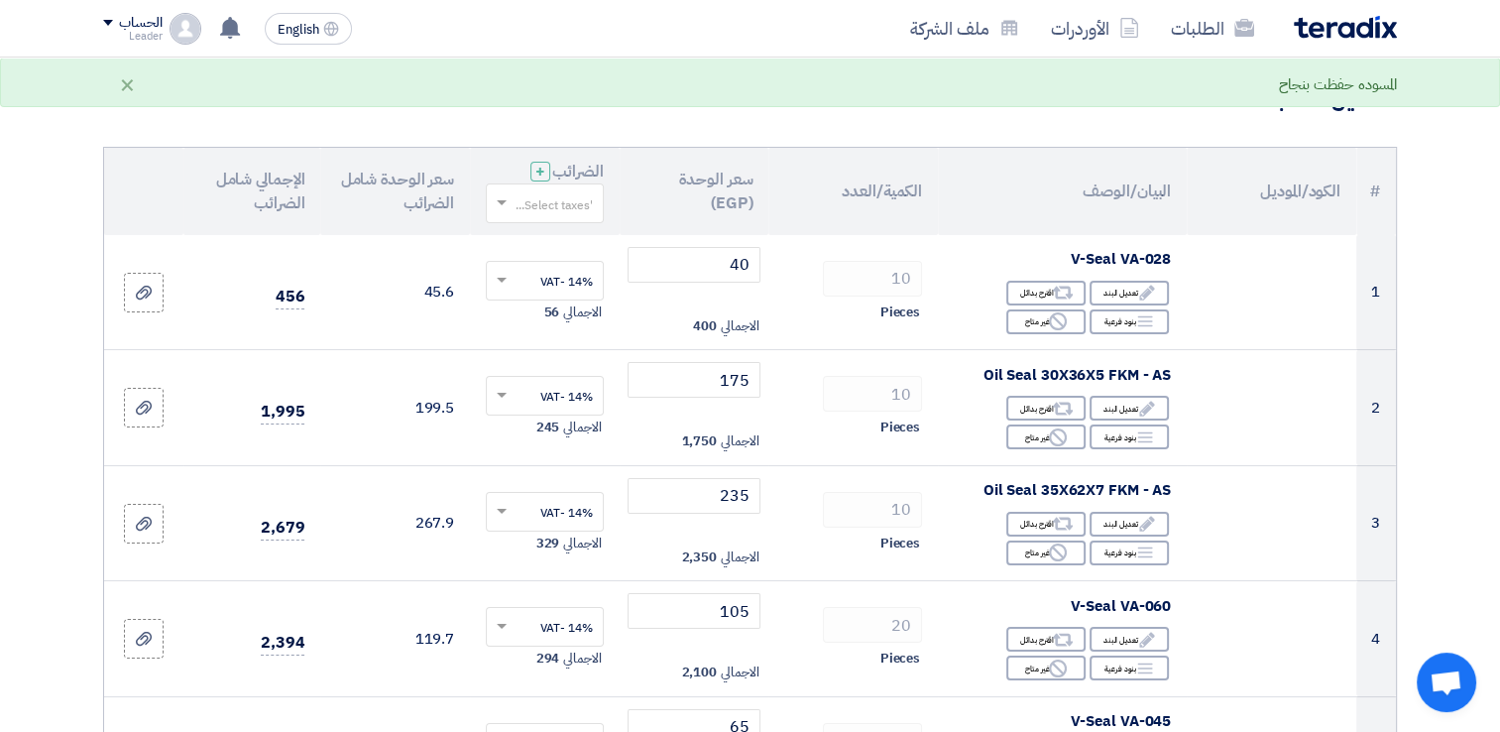
scroll to position [137, 0]
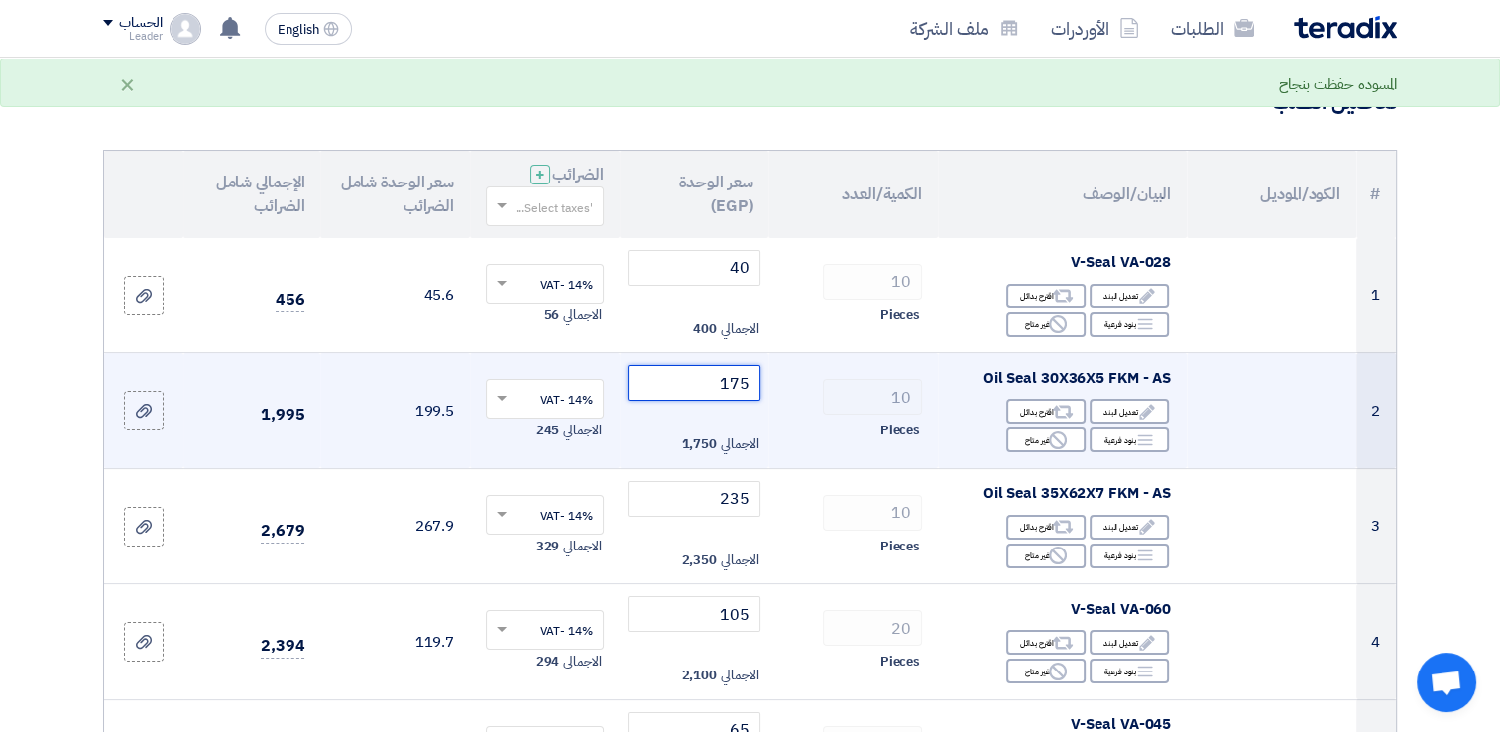
click at [738, 384] on input "175" at bounding box center [695, 383] width 134 height 36
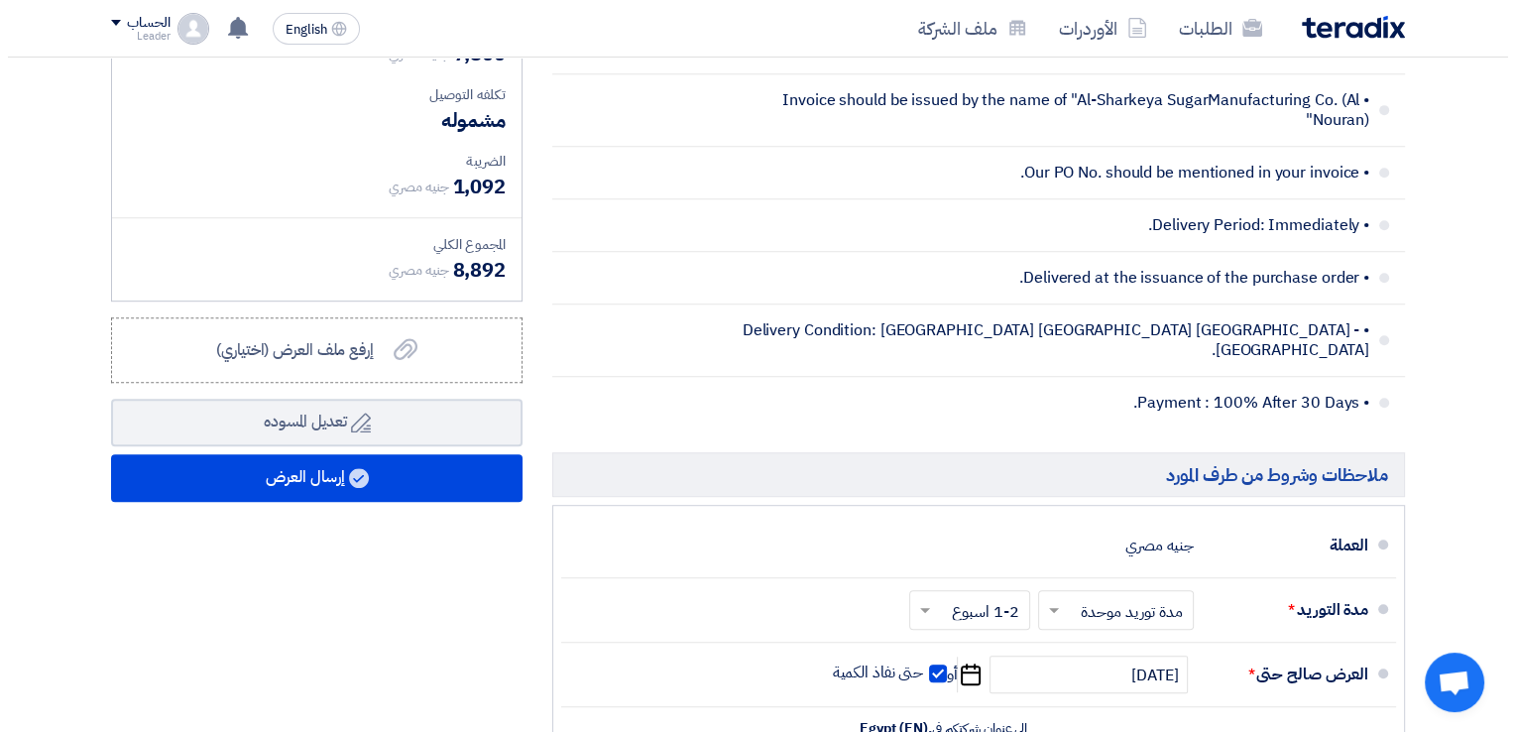
scroll to position [1122, 0]
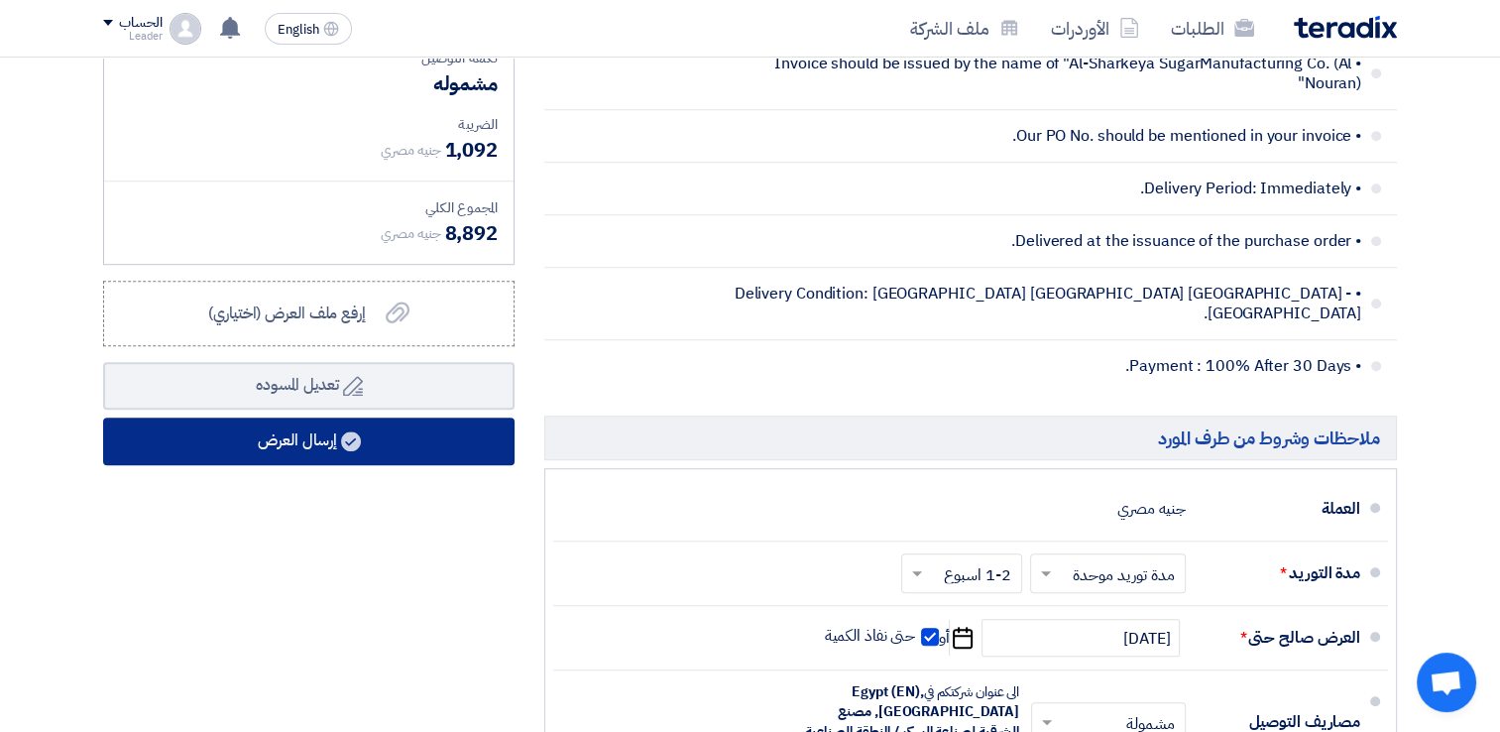
type input "165"
click at [392, 448] on button "إرسال العرض" at bounding box center [308, 441] width 411 height 48
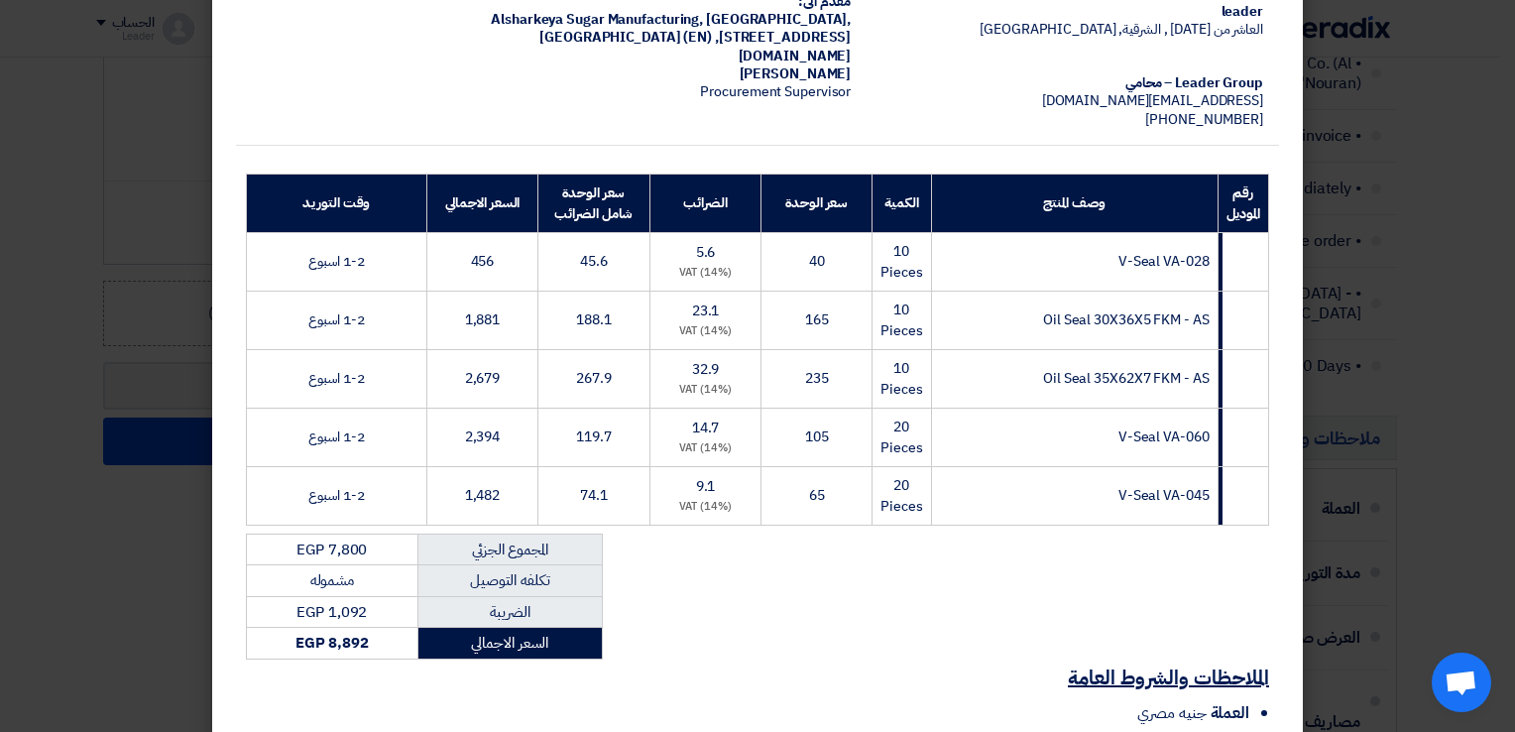
scroll to position [420, 0]
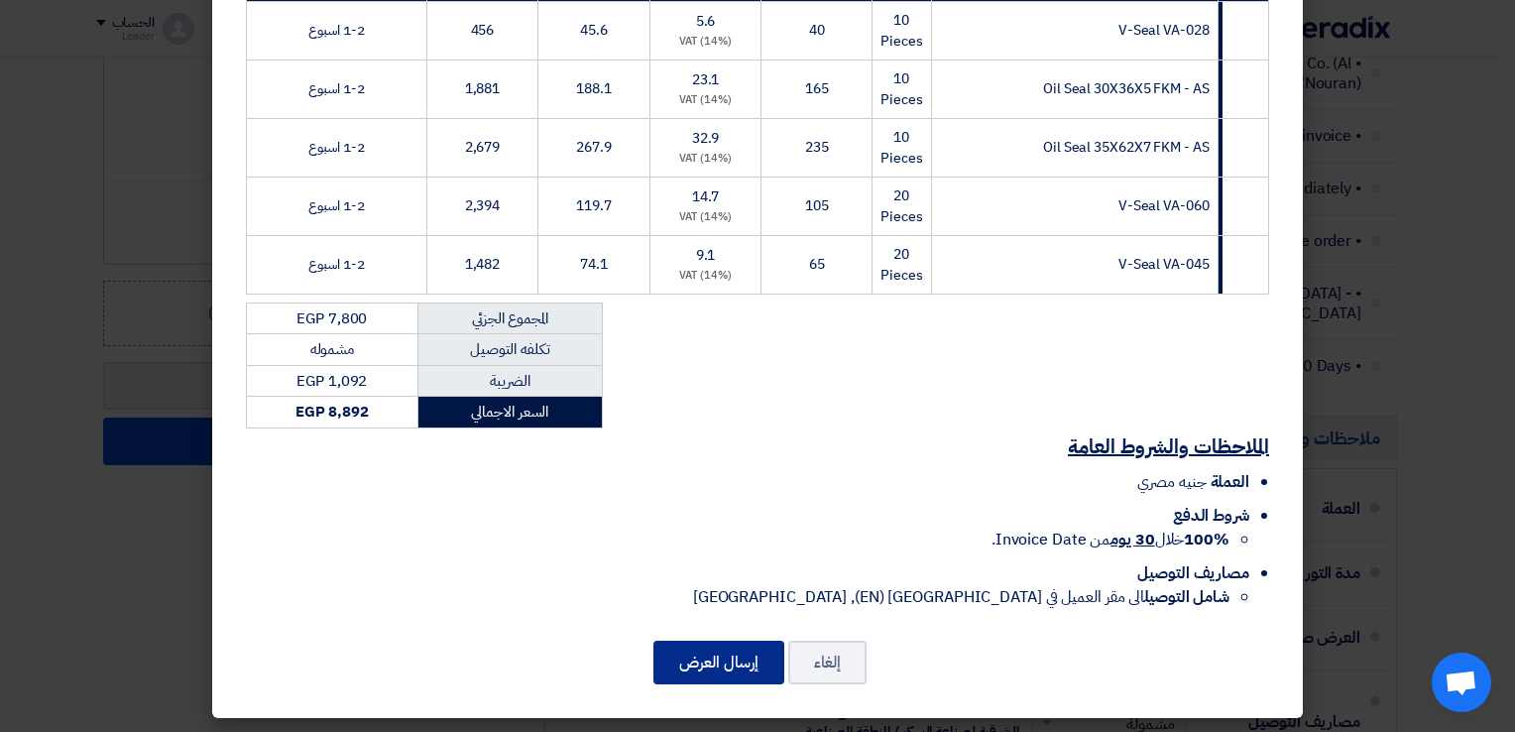
click at [683, 661] on button "إرسال العرض" at bounding box center [718, 662] width 131 height 44
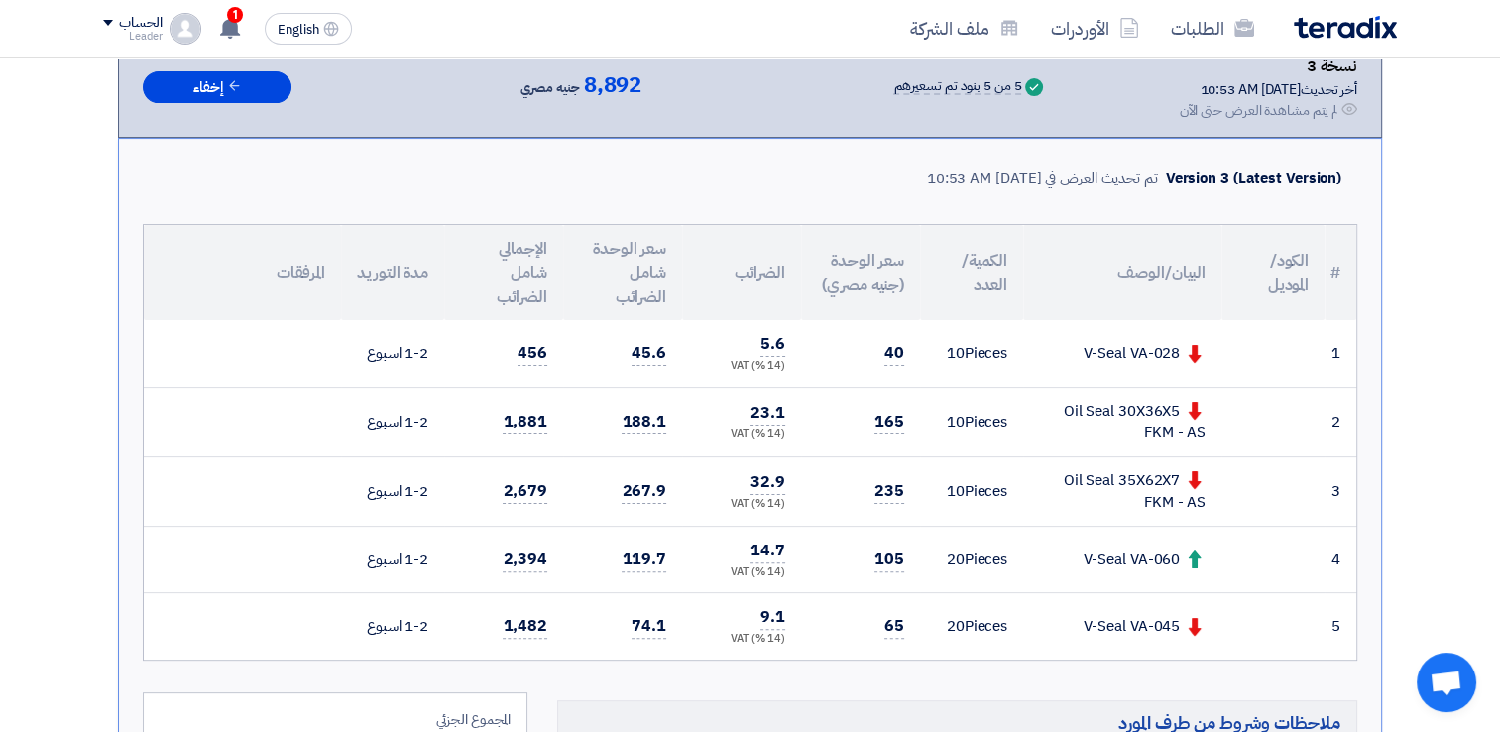
scroll to position [385, 0]
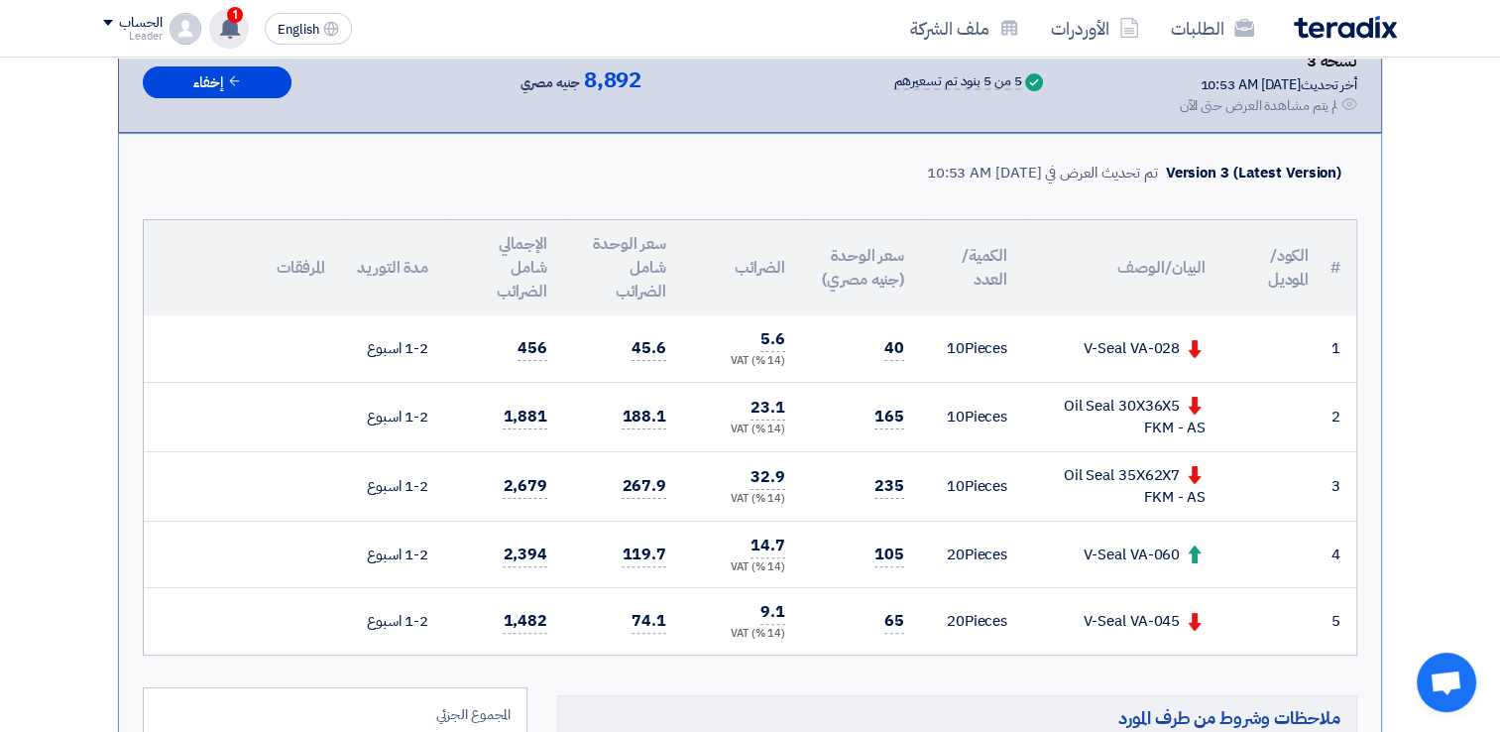
click at [242, 24] on div "1 عرض سعرك لطلب Seal PR #10007875 لم يعد الان تنافسي Just now عرض سعرك لطلب Sea…" at bounding box center [229, 29] width 40 height 40
